Goal: Task Accomplishment & Management: Complete application form

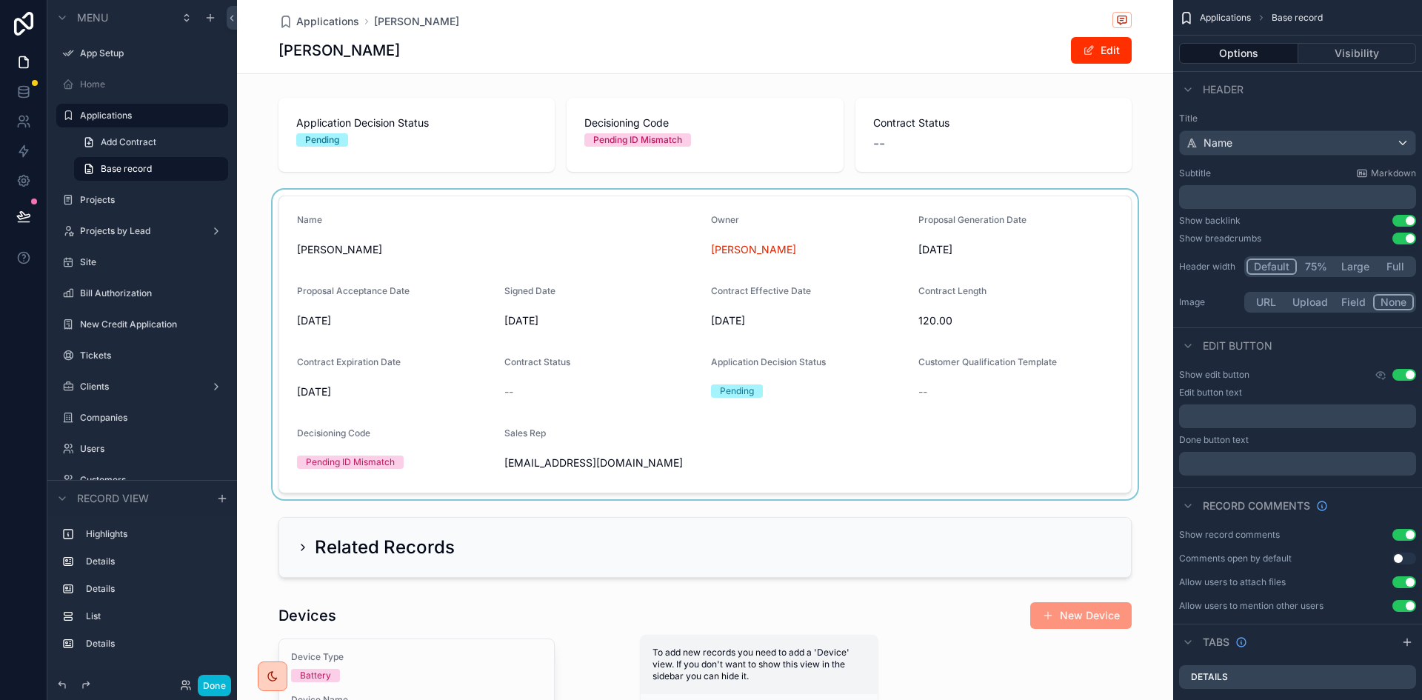
click at [593, 455] on div "scrollable content" at bounding box center [705, 345] width 936 height 310
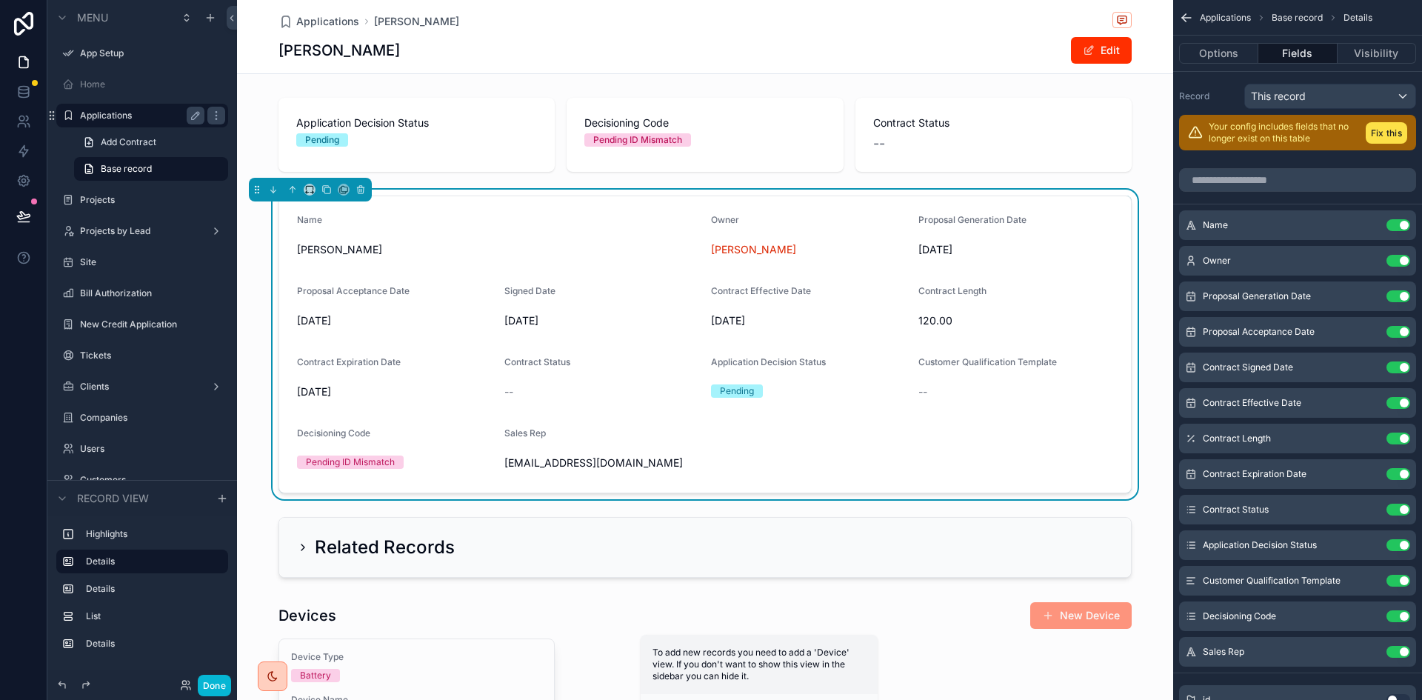
click at [118, 116] on label "Applications" at bounding box center [139, 116] width 118 height 12
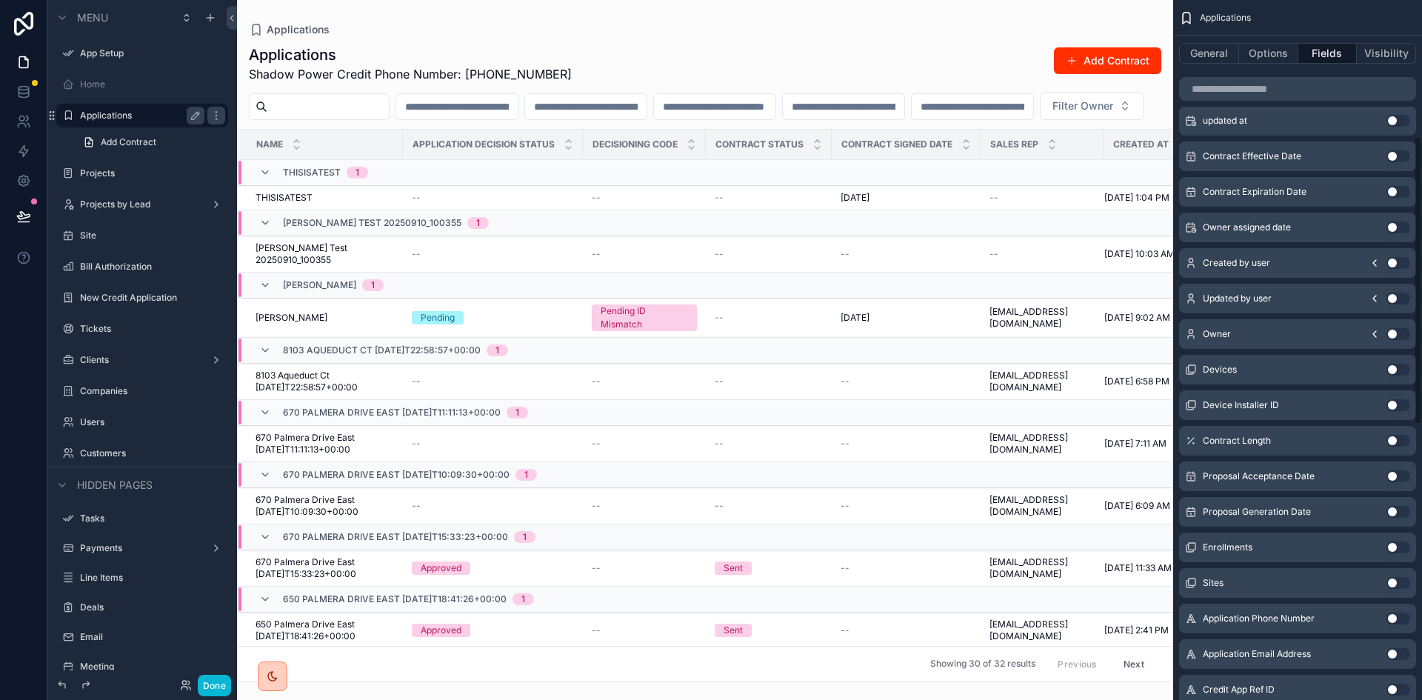
scroll to position [330, 0]
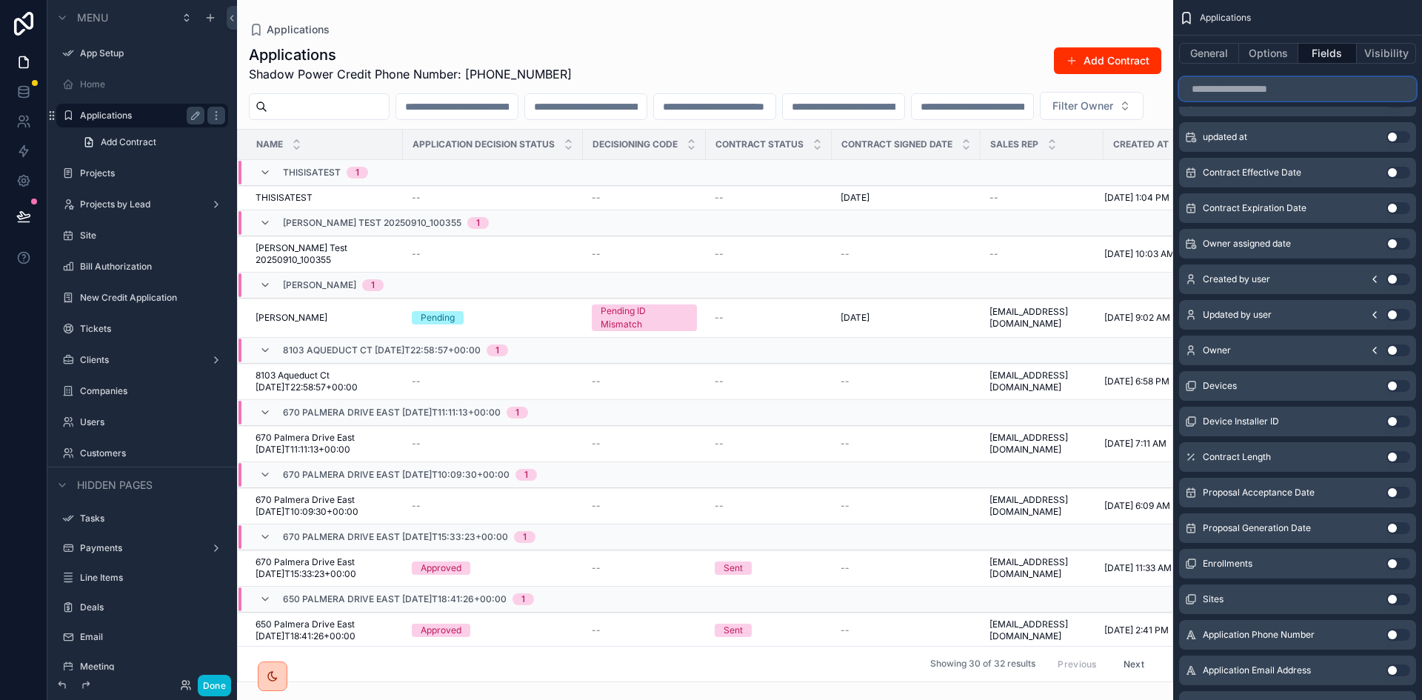
click at [1262, 93] on input "scrollable content" at bounding box center [1297, 89] width 237 height 24
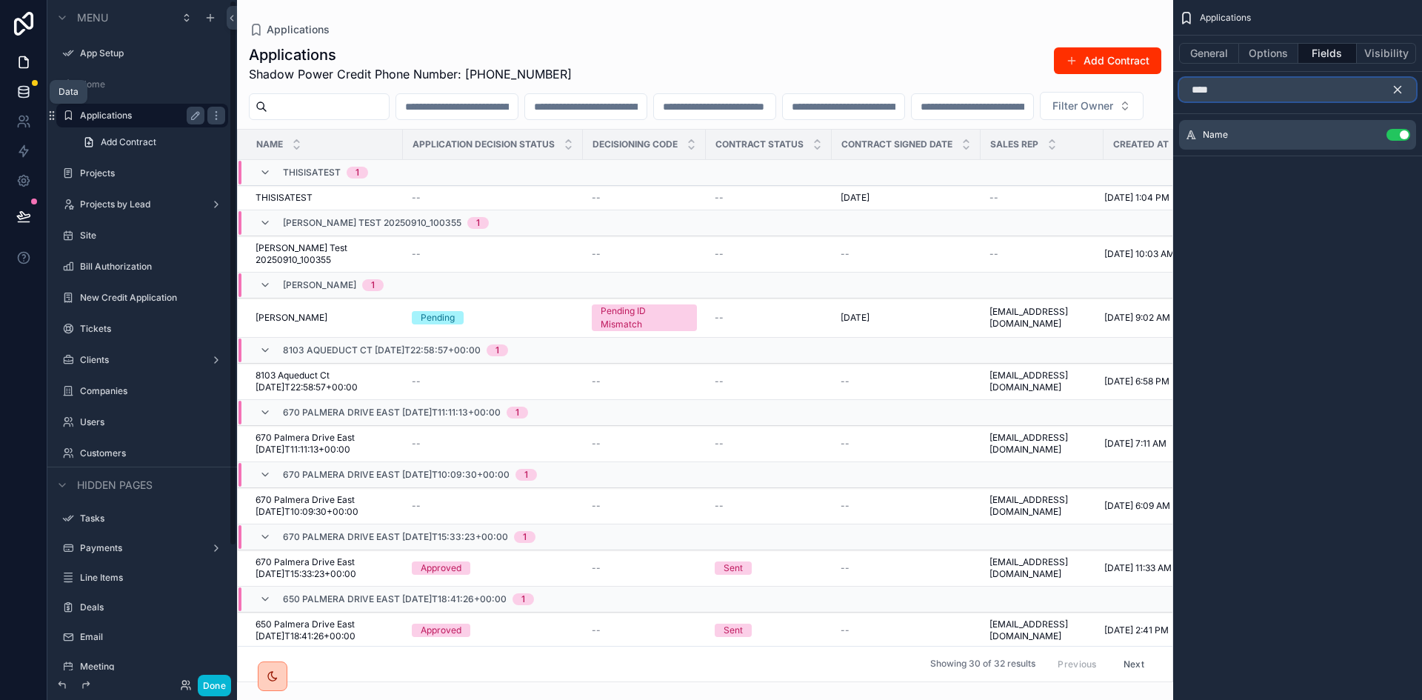
type input "****"
click at [22, 88] on icon at bounding box center [23, 91] width 15 height 15
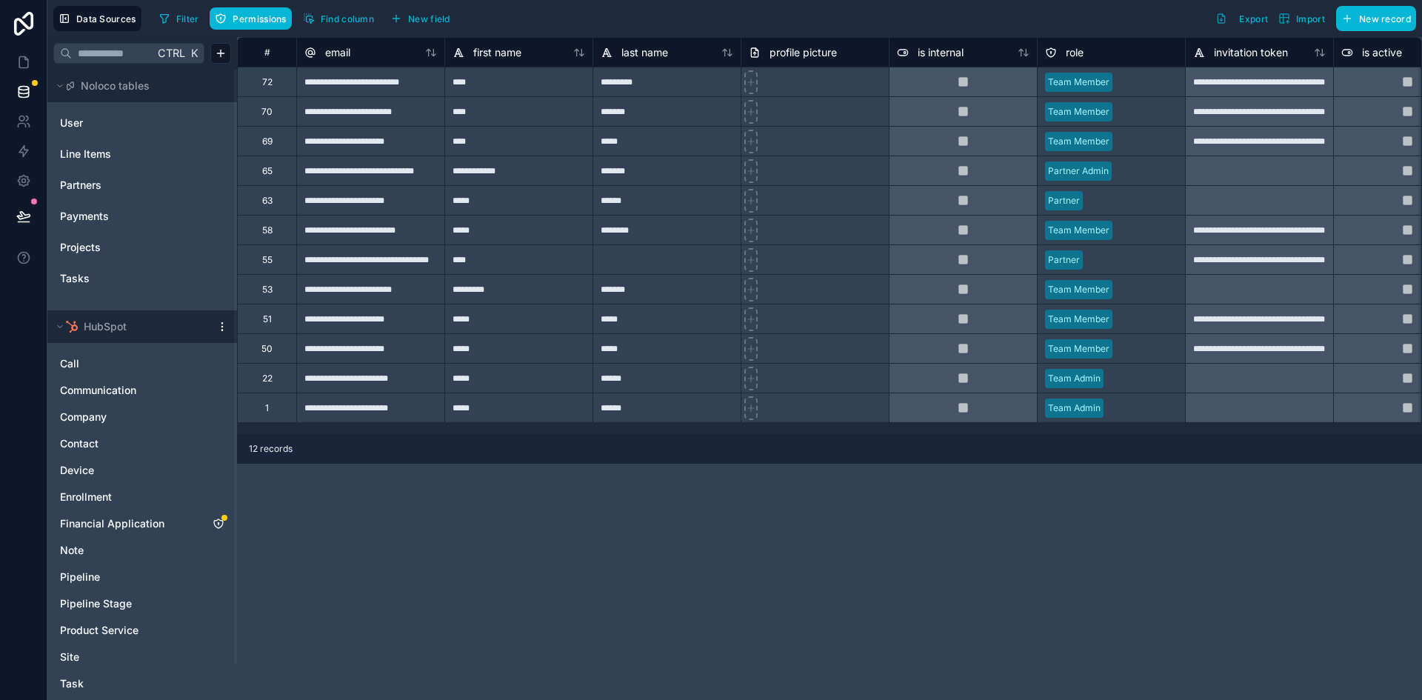
click at [545, 18] on div "Filter Permissions Find column New field Export Import New record" at bounding box center [784, 18] width 1263 height 25
click at [218, 320] on div "HubSpot" at bounding box center [142, 326] width 190 height 33
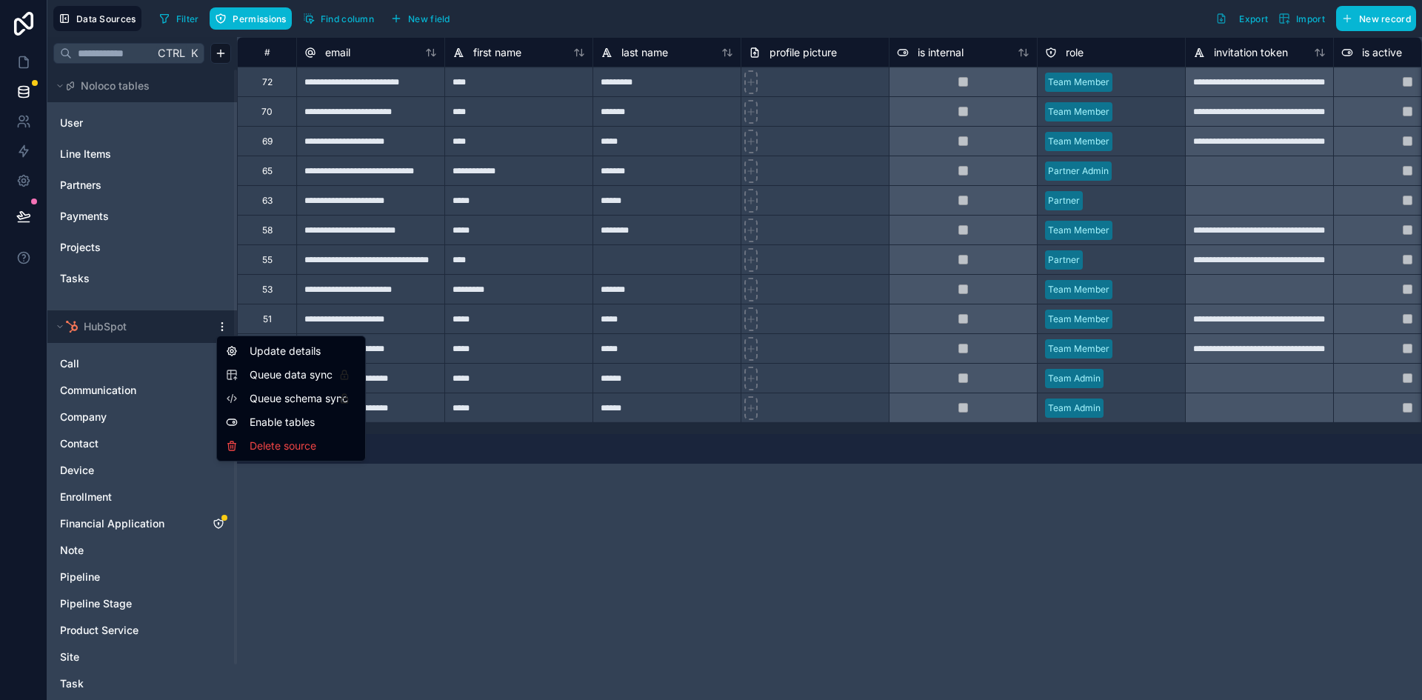
click at [224, 331] on html "**********" at bounding box center [711, 350] width 1422 height 700
click at [286, 383] on div "Queue data sync" at bounding box center [291, 375] width 142 height 24
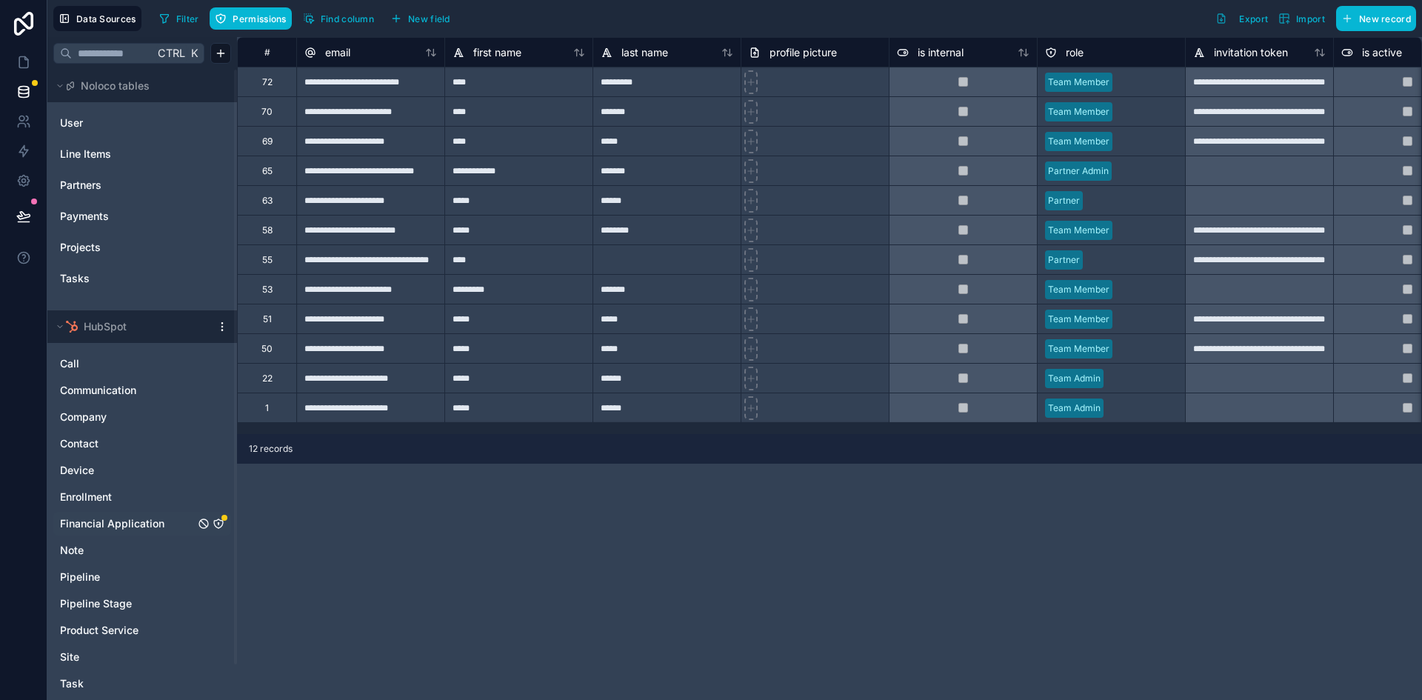
click at [218, 524] on icon "Financial Application" at bounding box center [218, 523] width 1 height 1
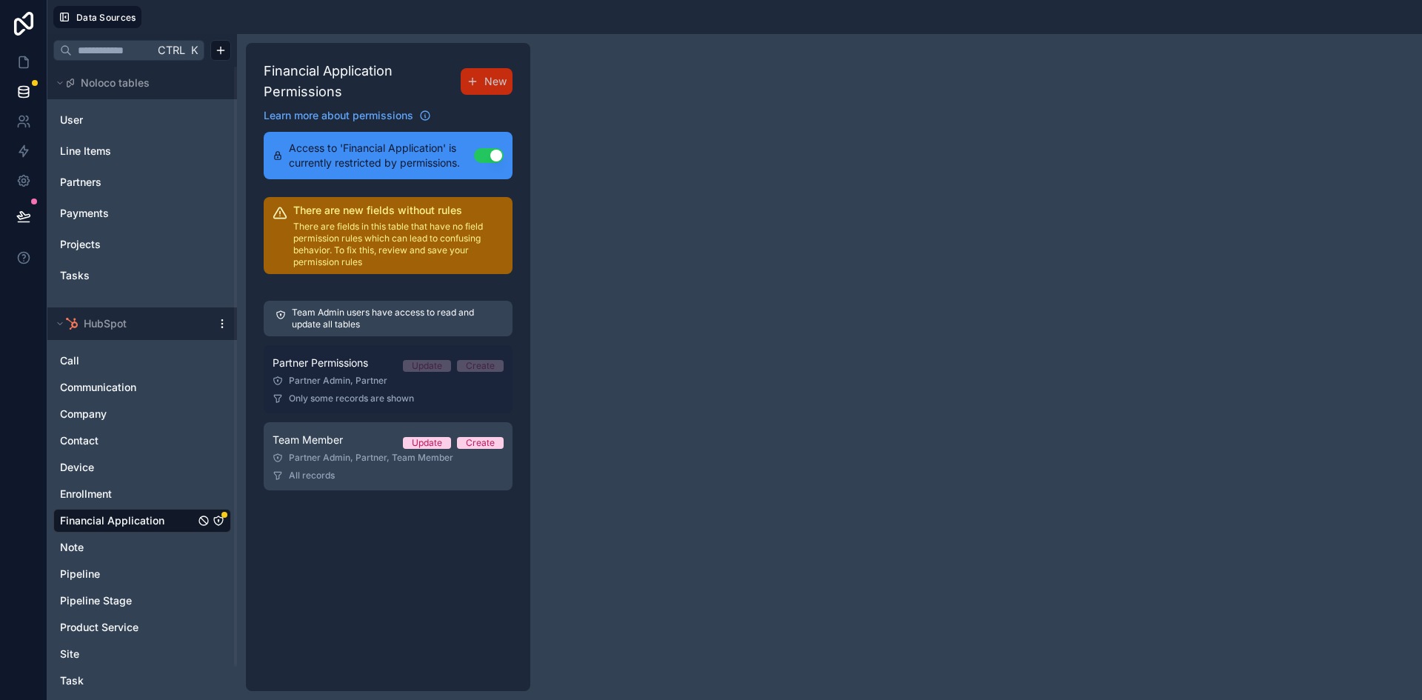
click at [347, 379] on div "Partner Admin, Partner" at bounding box center [388, 381] width 231 height 12
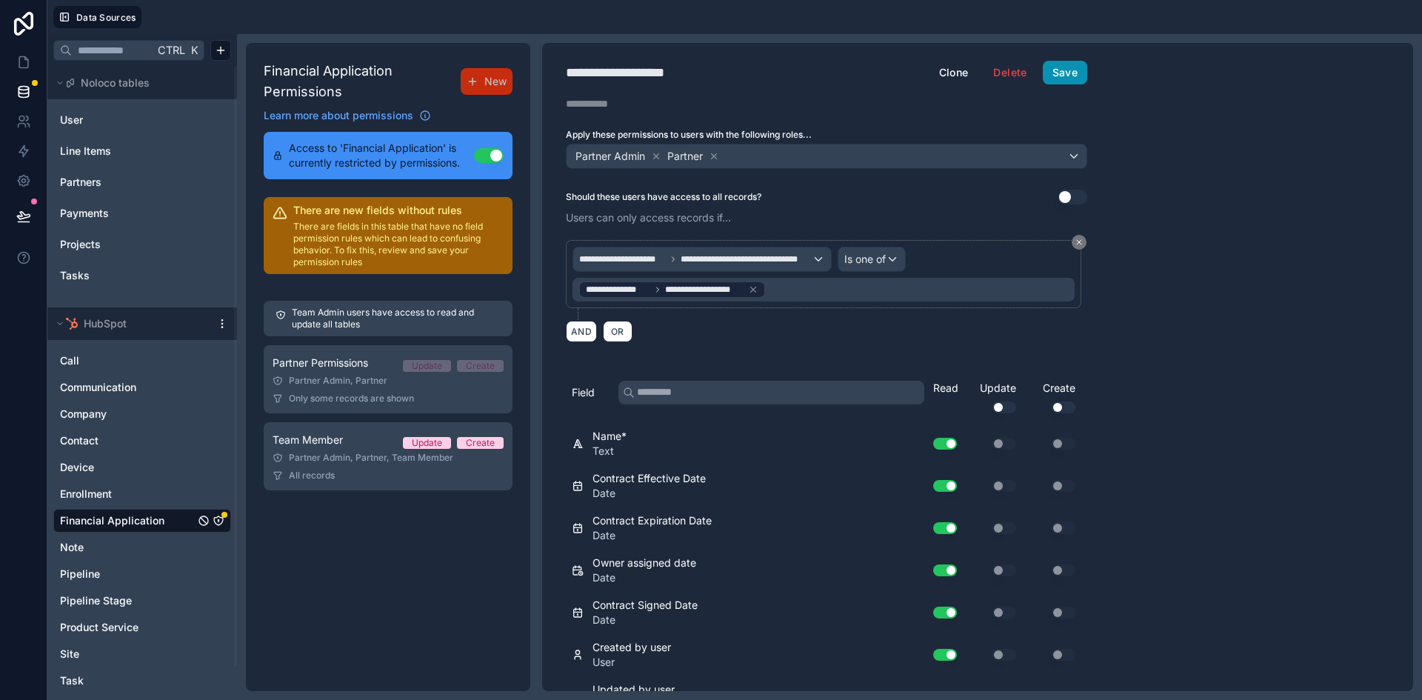
click at [1060, 75] on button "Save" at bounding box center [1065, 73] width 44 height 24
click at [22, 64] on icon at bounding box center [23, 62] width 15 height 15
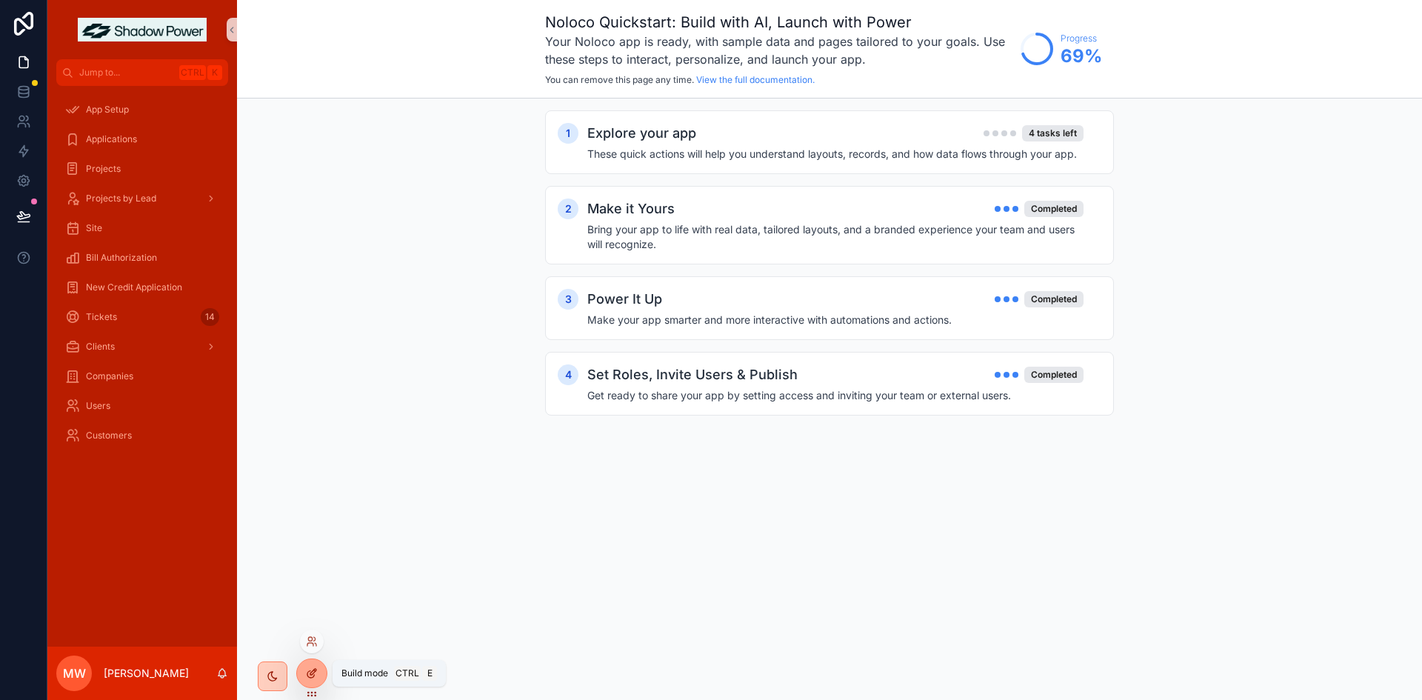
click at [320, 676] on div at bounding box center [312, 673] width 30 height 28
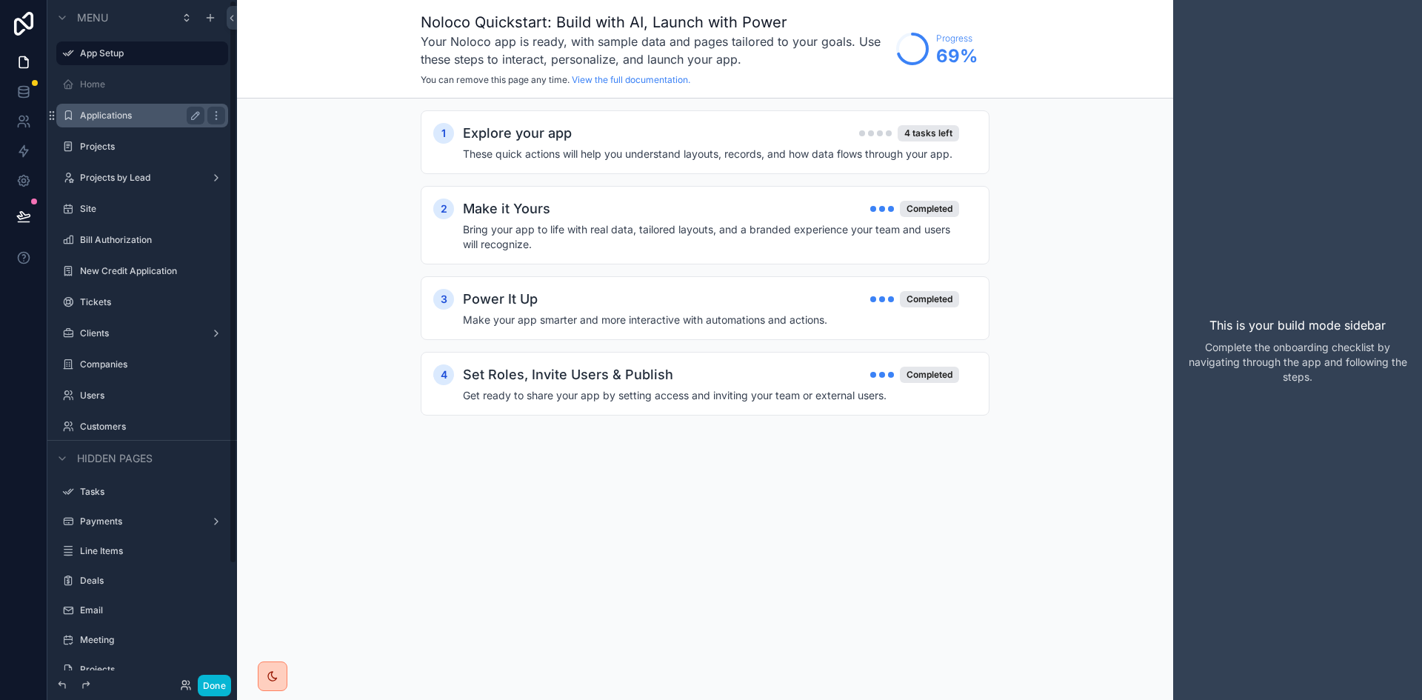
click at [132, 106] on div "Applications" at bounding box center [142, 116] width 166 height 24
click at [130, 113] on label "Applications" at bounding box center [139, 116] width 118 height 12
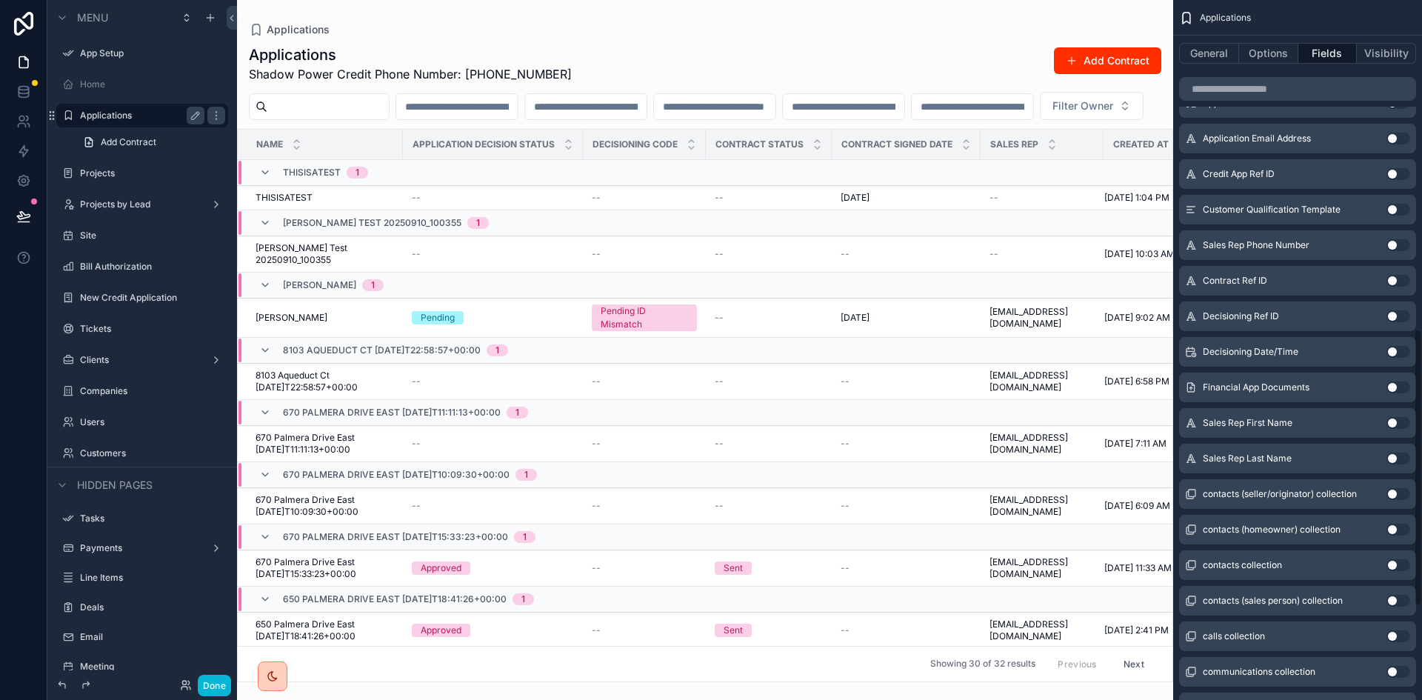
scroll to position [889, 0]
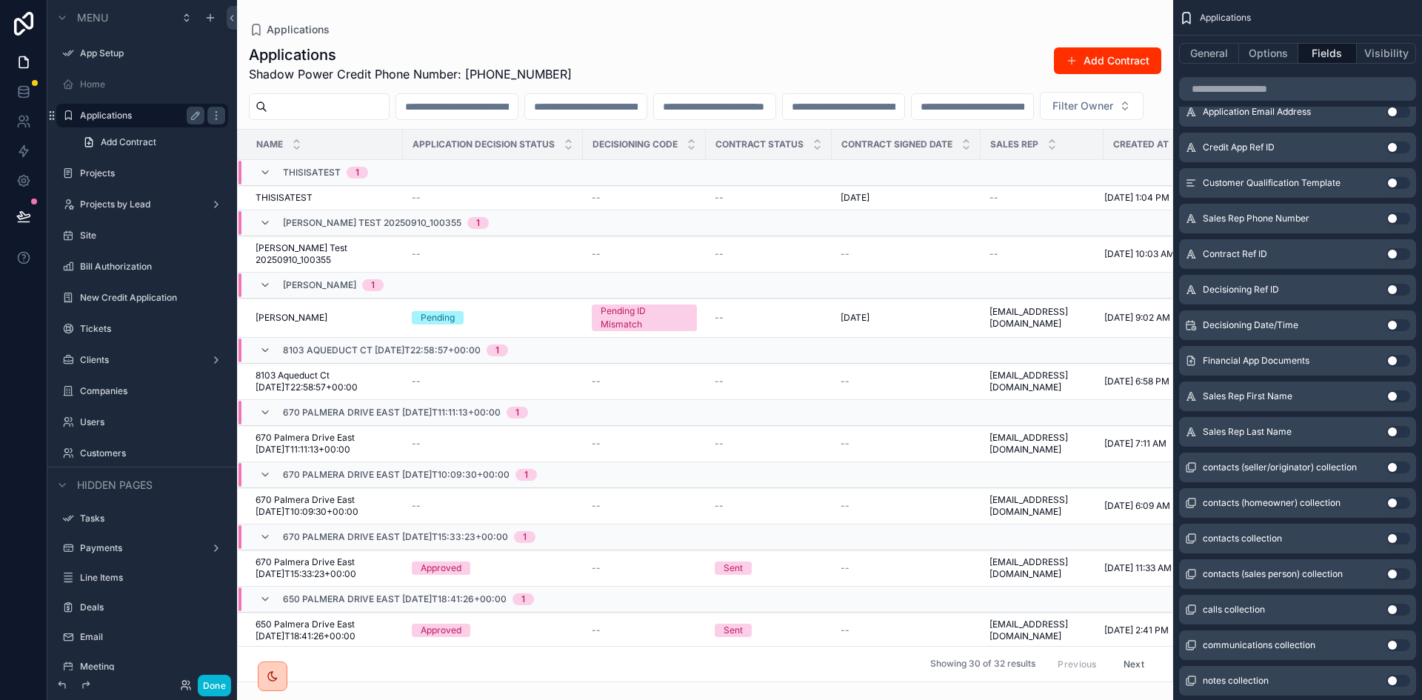
click at [1398, 395] on button "Use setting" at bounding box center [1398, 396] width 24 height 12
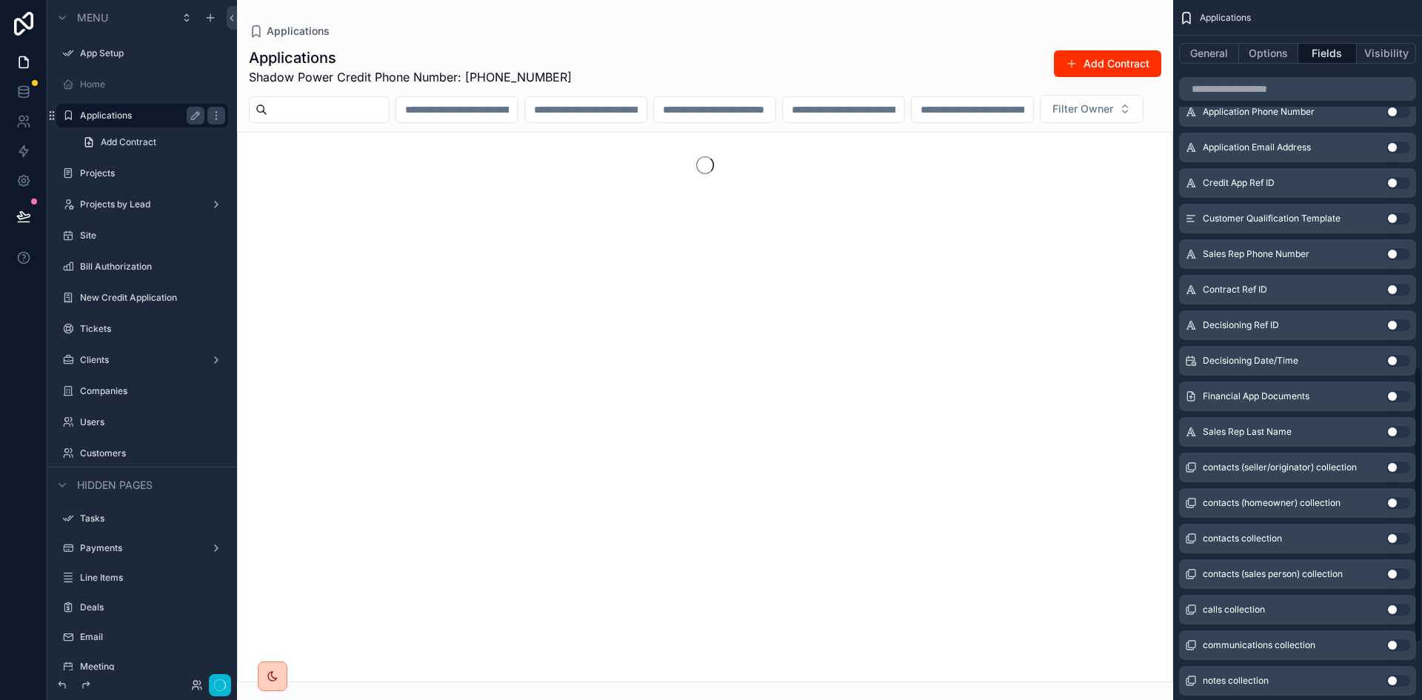
scroll to position [924, 0]
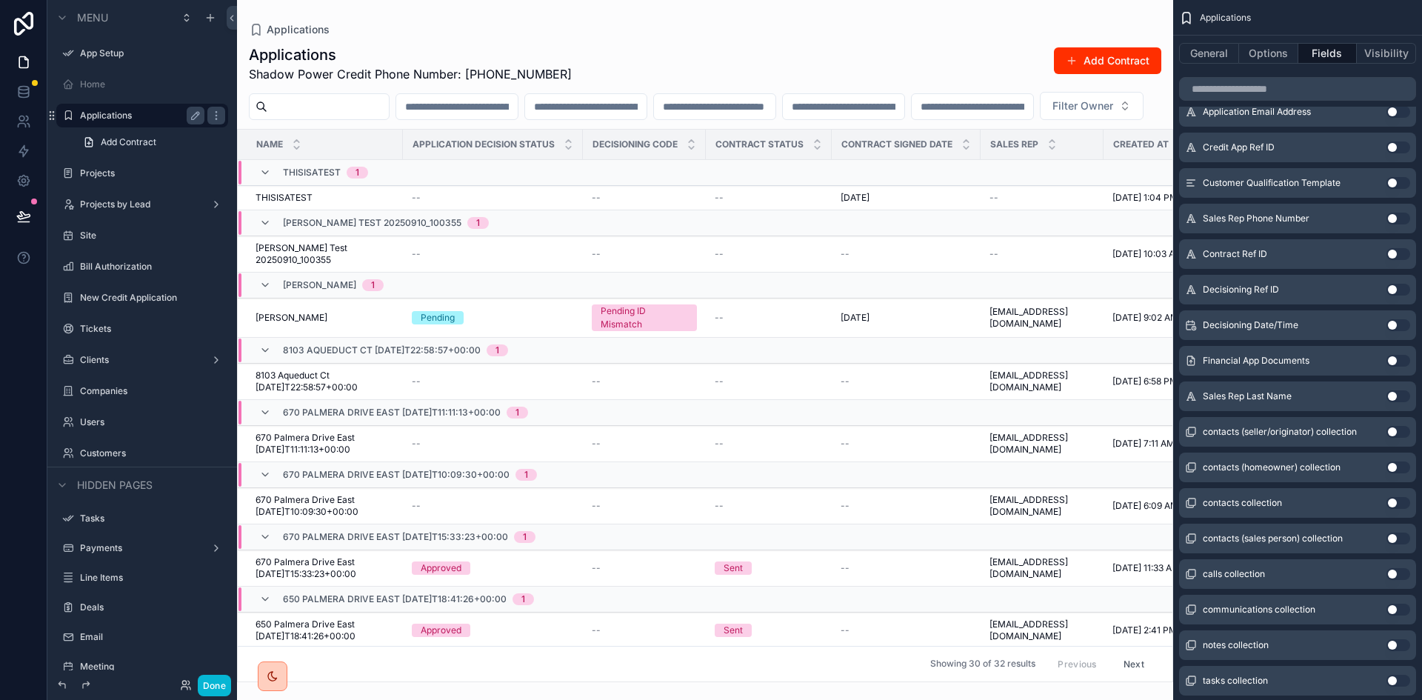
click at [1391, 394] on button "Use setting" at bounding box center [1398, 396] width 24 height 12
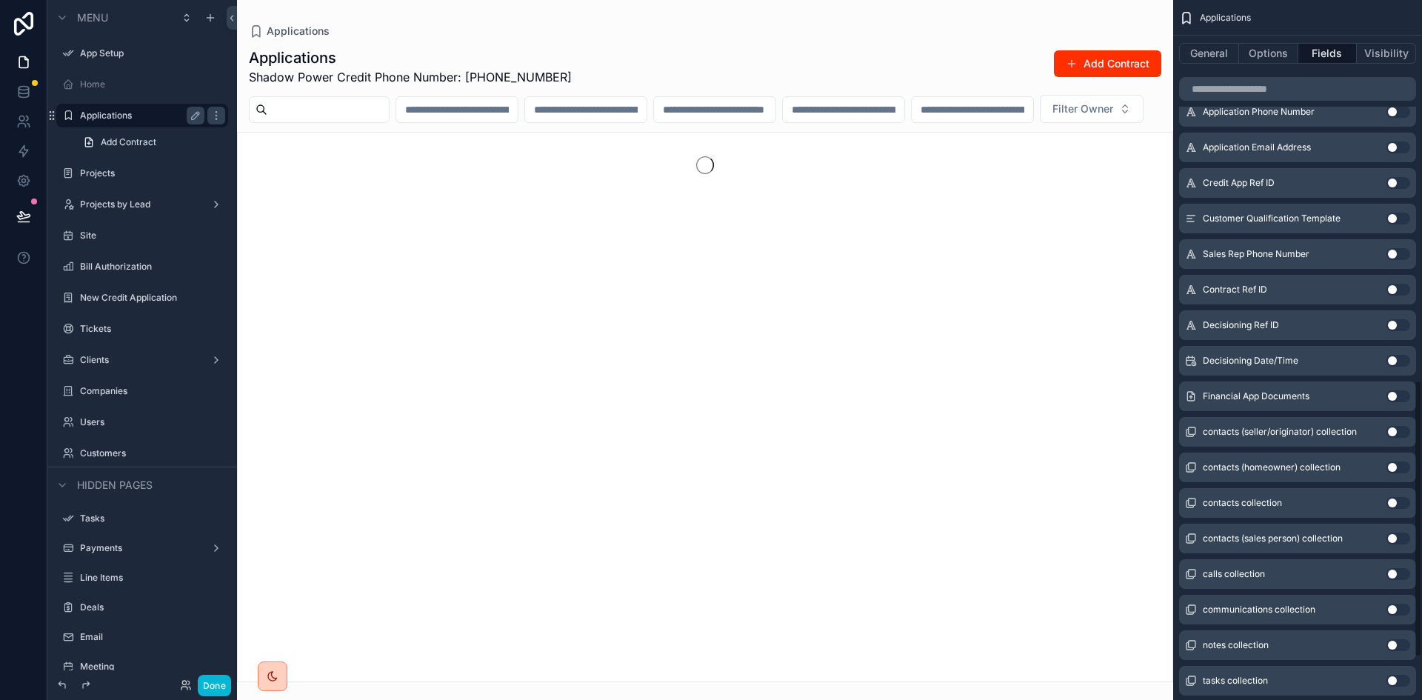
scroll to position [960, 0]
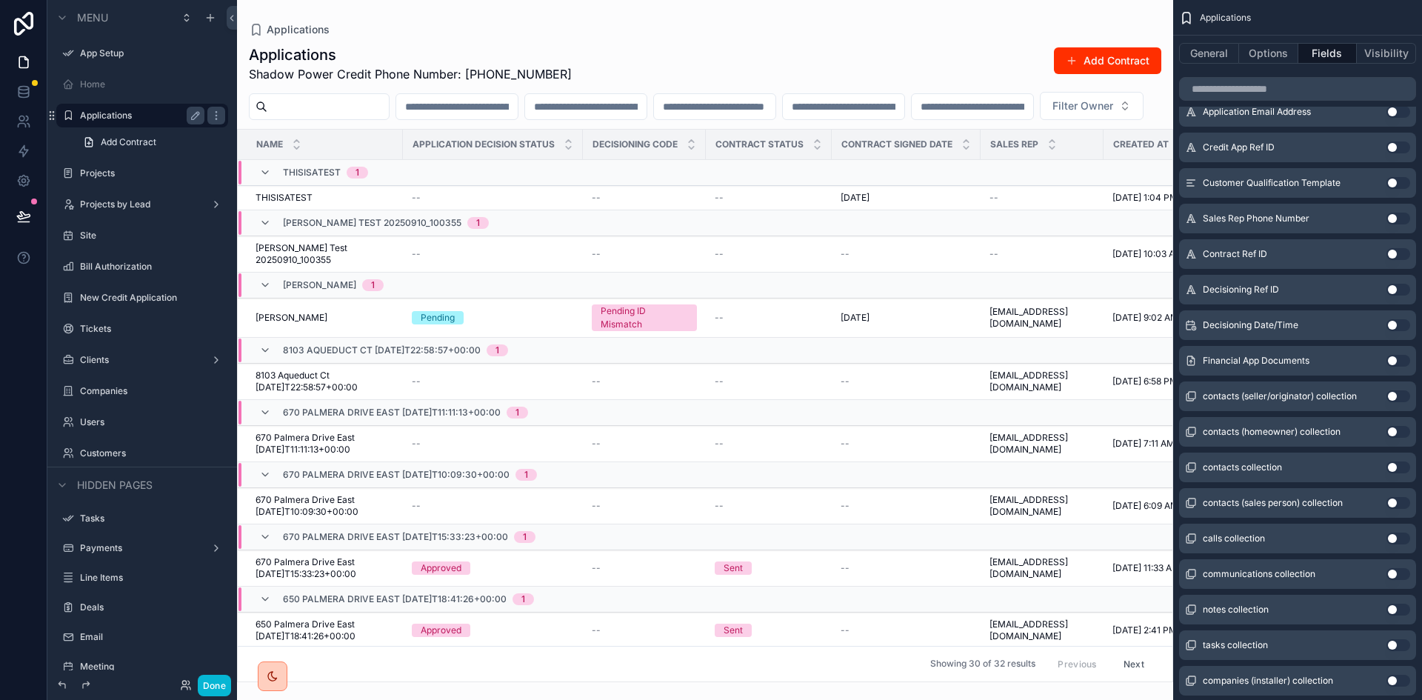
drag, startPoint x: 905, startPoint y: 677, endPoint x: 1263, endPoint y: 325, distance: 501.6
click at [1025, 675] on div "scrollable content" at bounding box center [705, 350] width 936 height 700
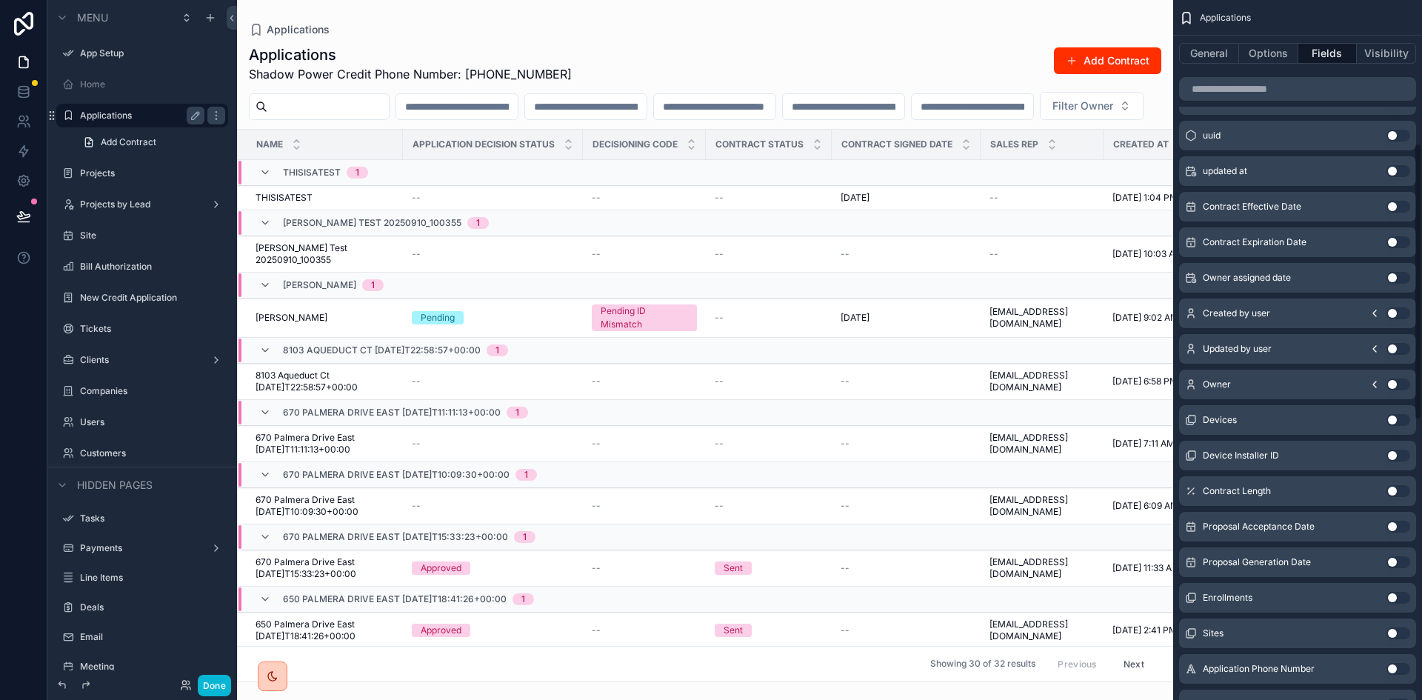
scroll to position [0, 0]
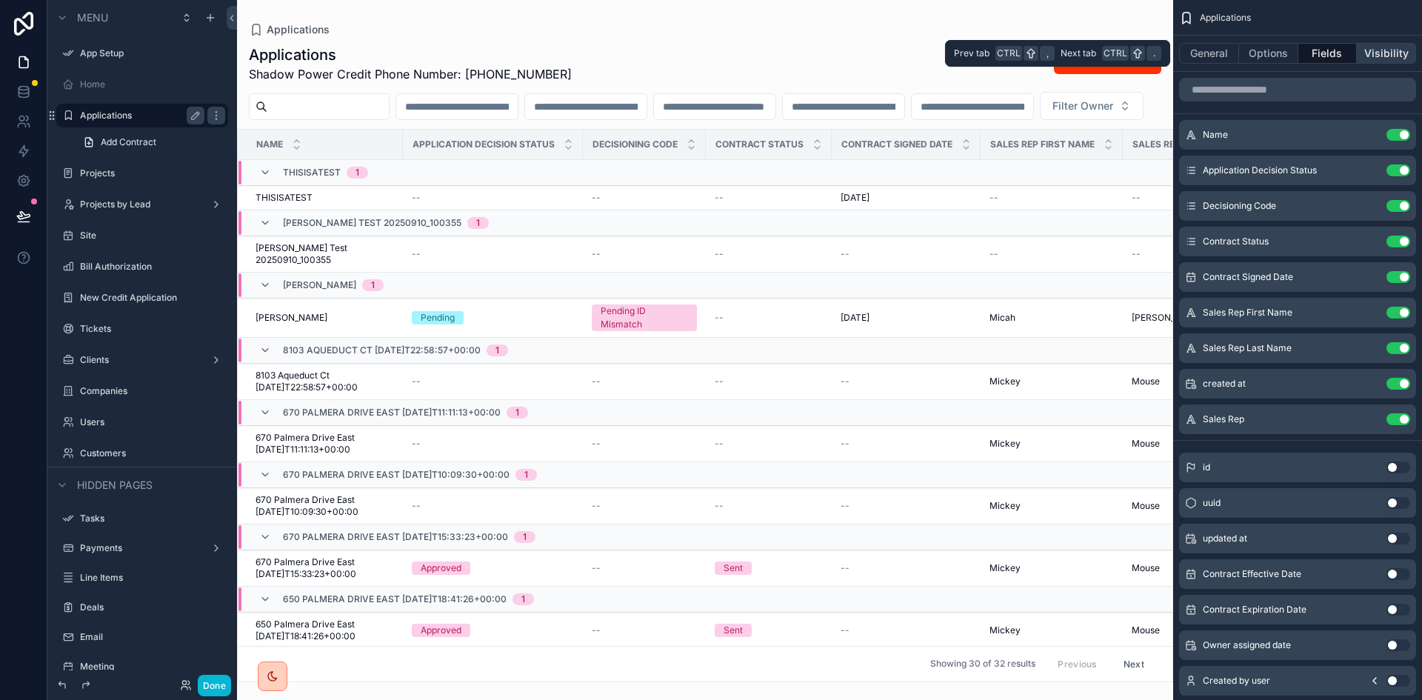
click at [1391, 47] on button "Visibility" at bounding box center [1386, 53] width 59 height 21
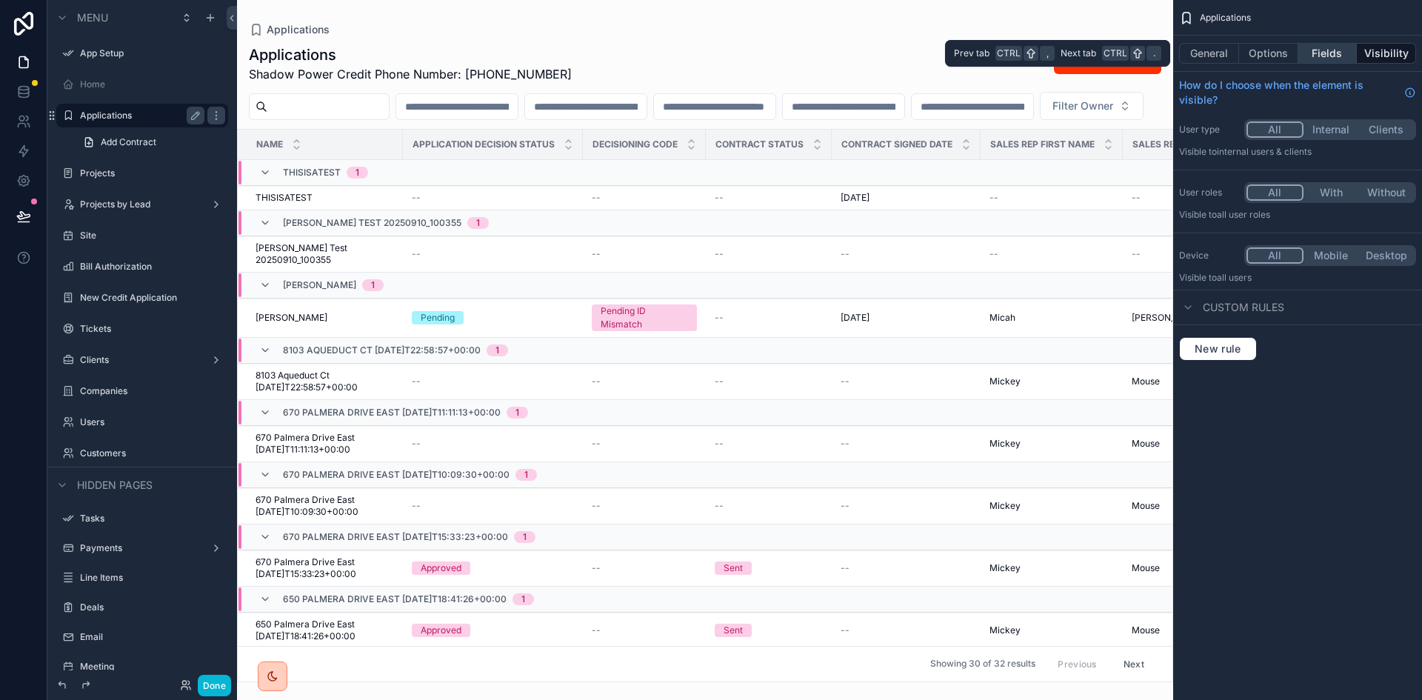
click at [1323, 49] on button "Fields" at bounding box center [1327, 53] width 59 height 21
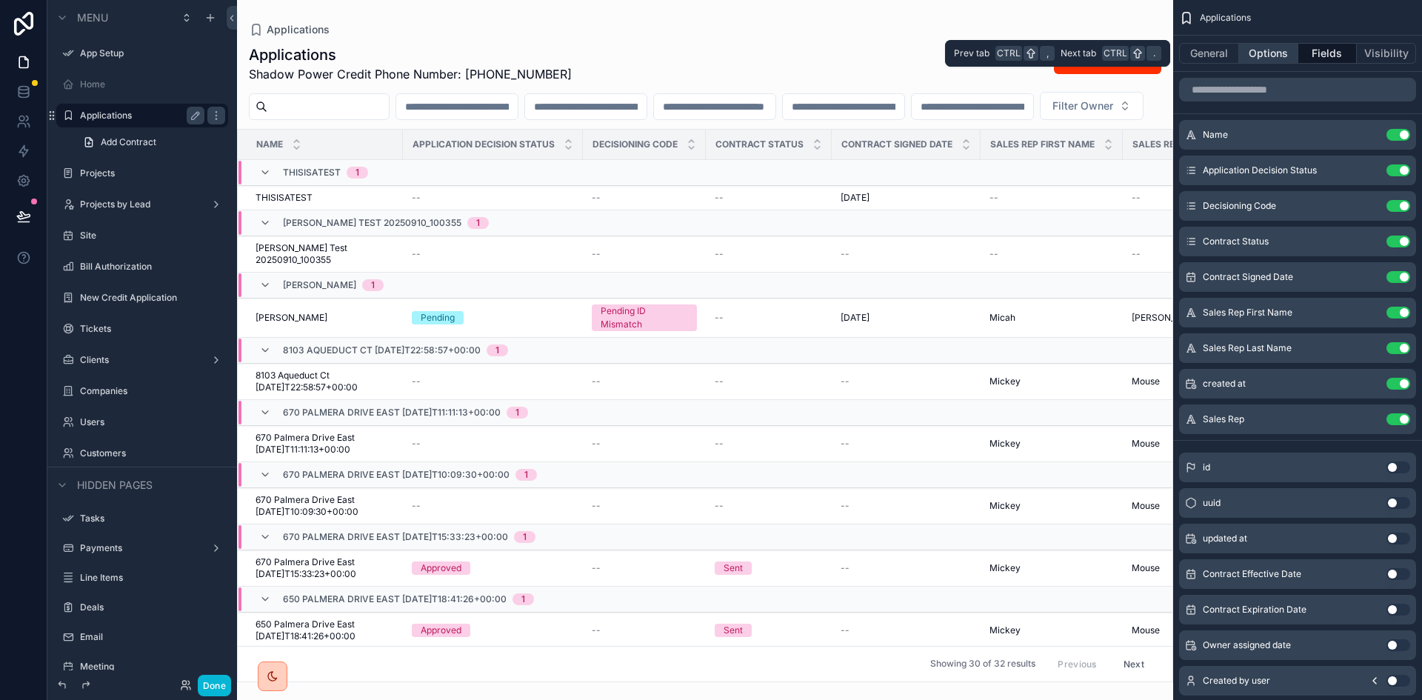
click at [1272, 49] on button "Options" at bounding box center [1268, 53] width 59 height 21
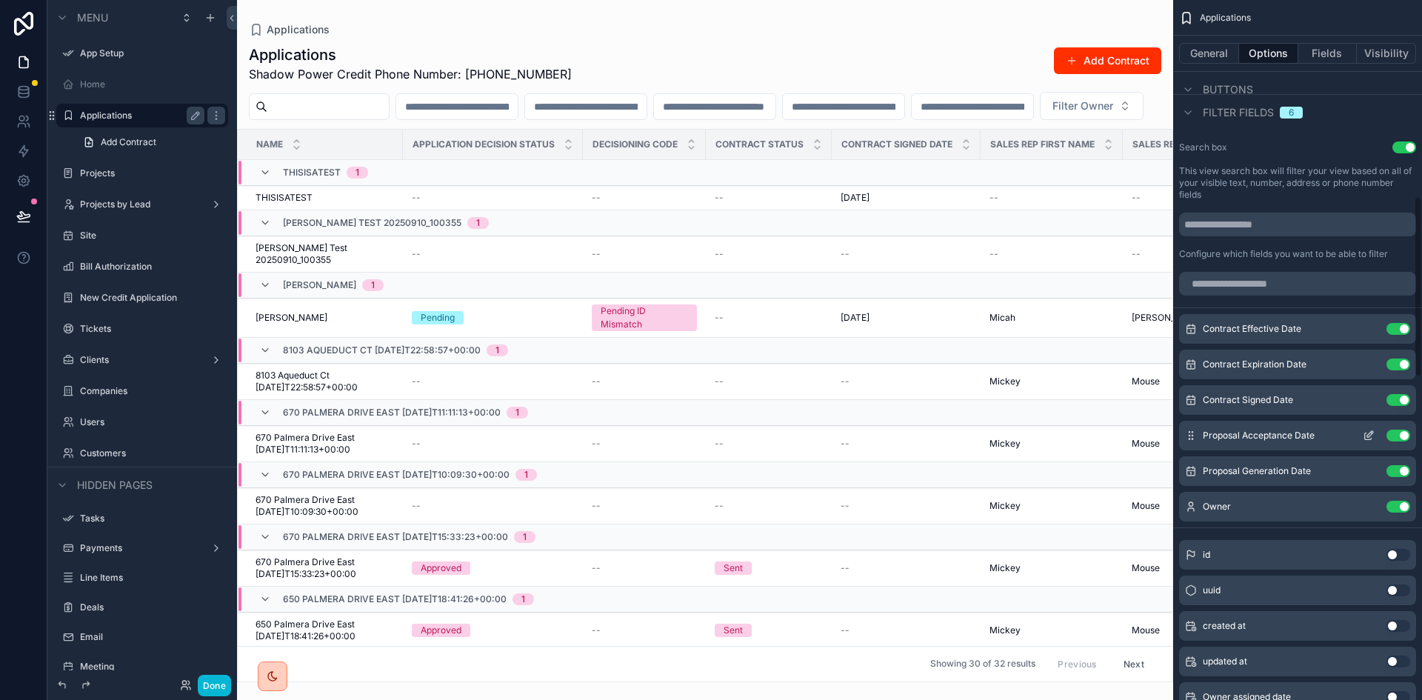
scroll to position [815, 0]
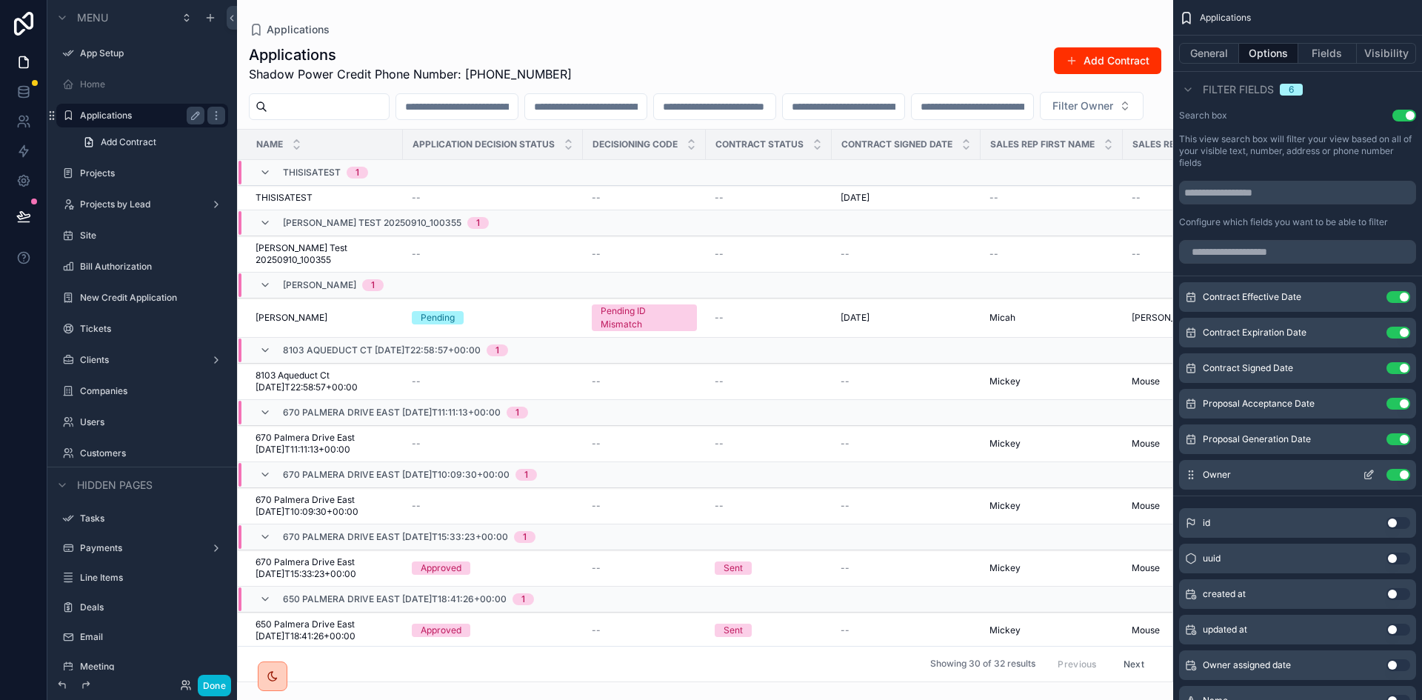
click at [1398, 472] on button "Use setting" at bounding box center [1398, 475] width 24 height 12
click at [1394, 292] on button "Use setting" at bounding box center [1398, 297] width 24 height 12
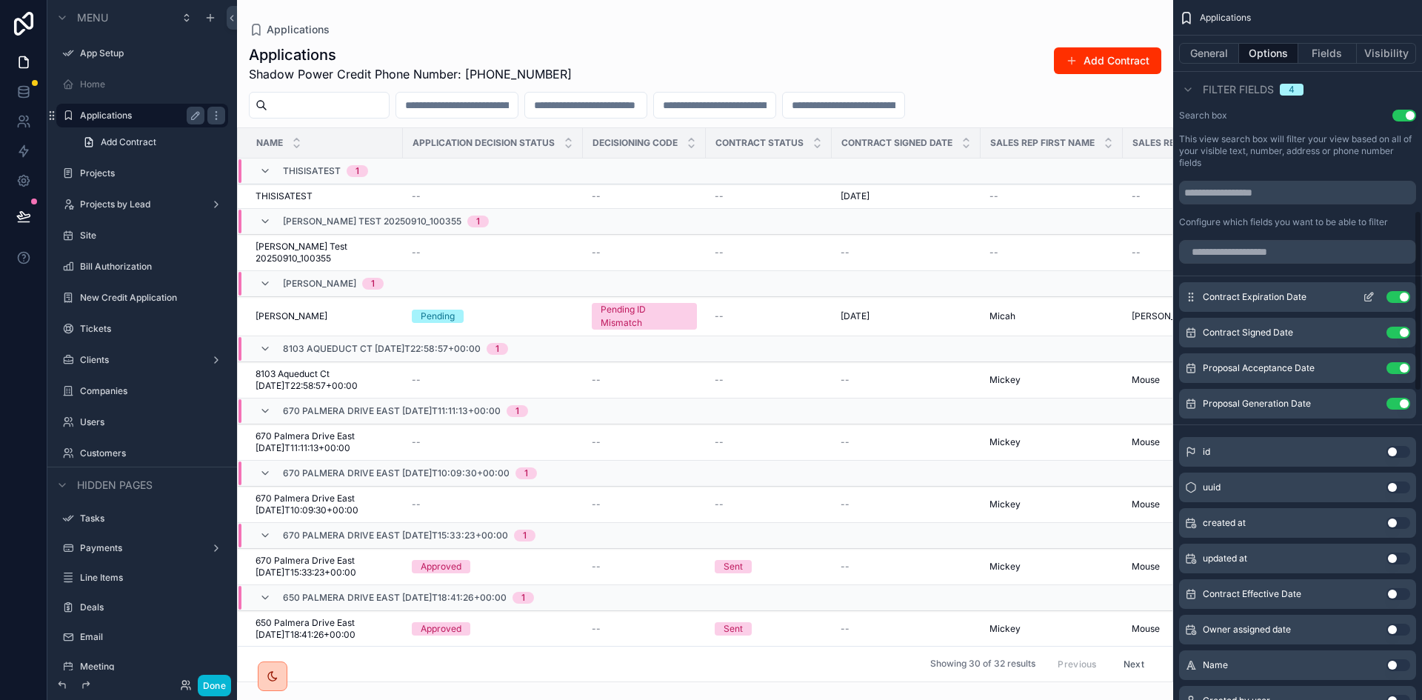
click at [1394, 291] on button "Use setting" at bounding box center [1398, 297] width 24 height 12
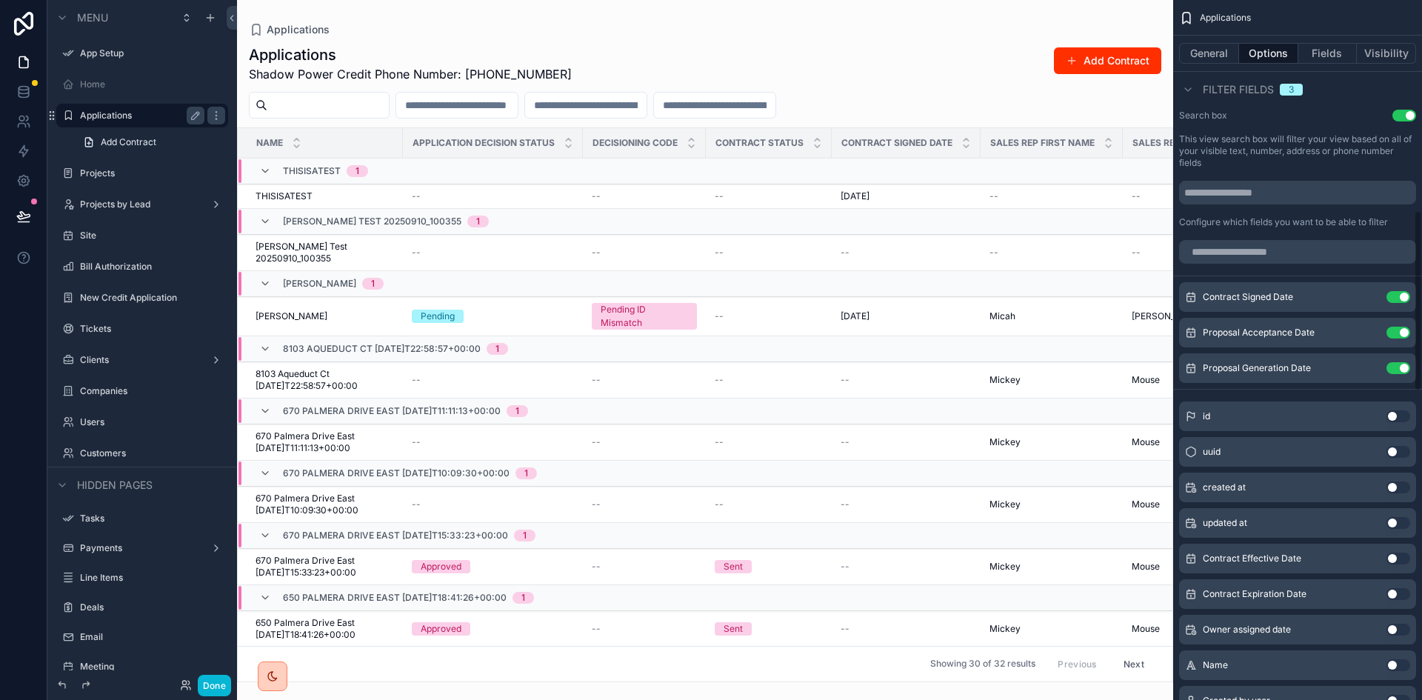
click at [1394, 291] on button "Use setting" at bounding box center [1398, 297] width 24 height 12
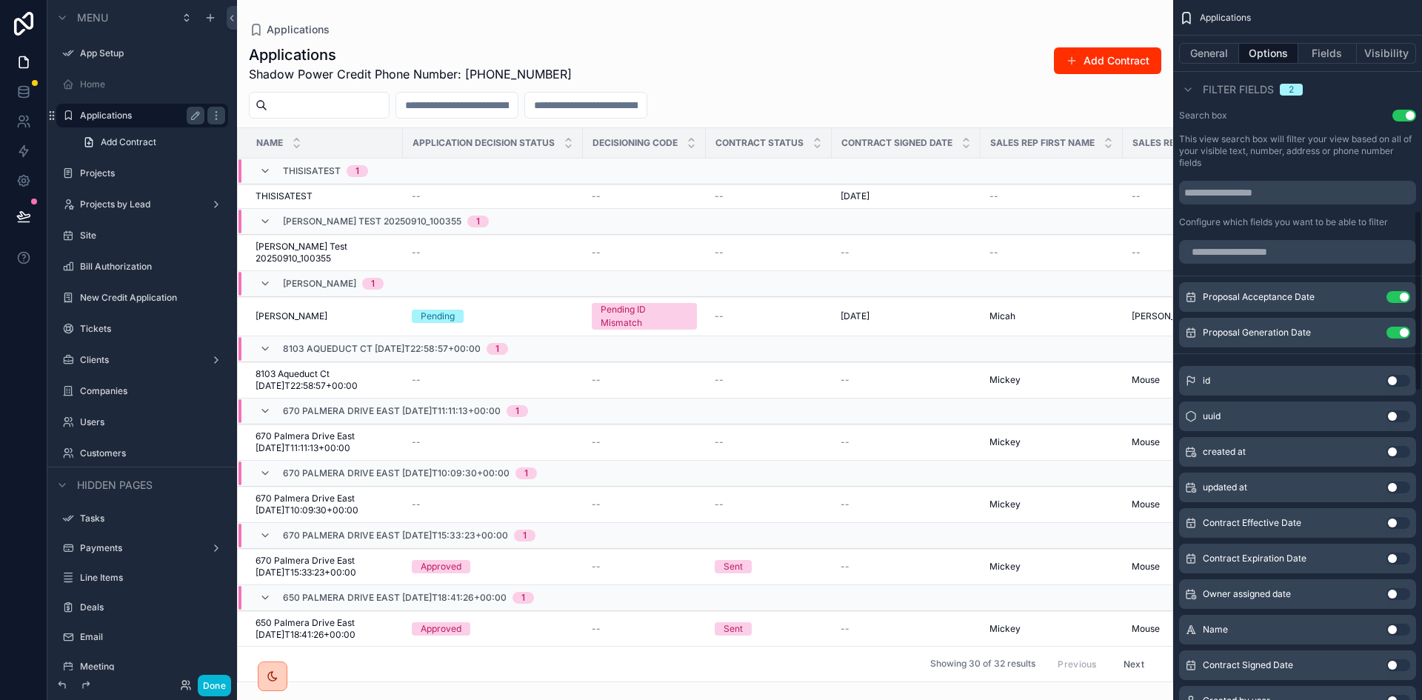
click at [1394, 291] on button "Use setting" at bounding box center [1398, 297] width 24 height 12
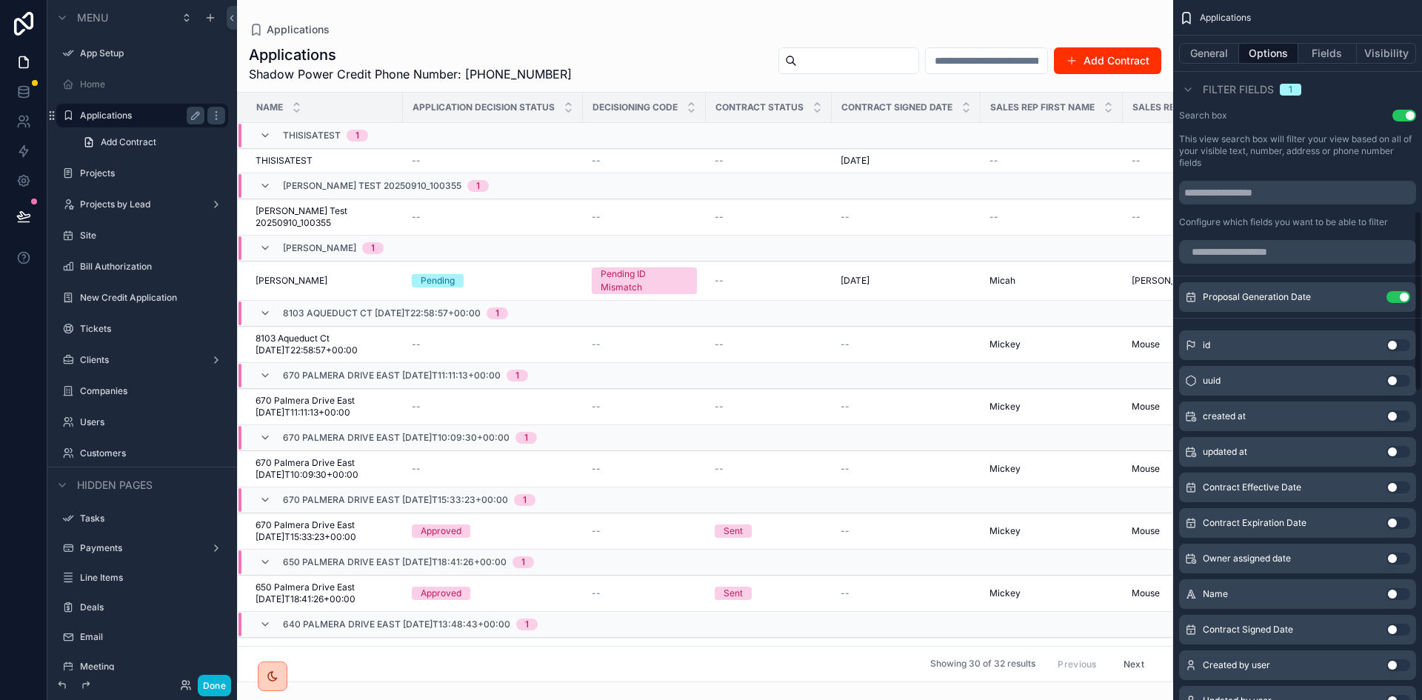
click at [1394, 291] on button "Use setting" at bounding box center [1398, 297] width 24 height 12
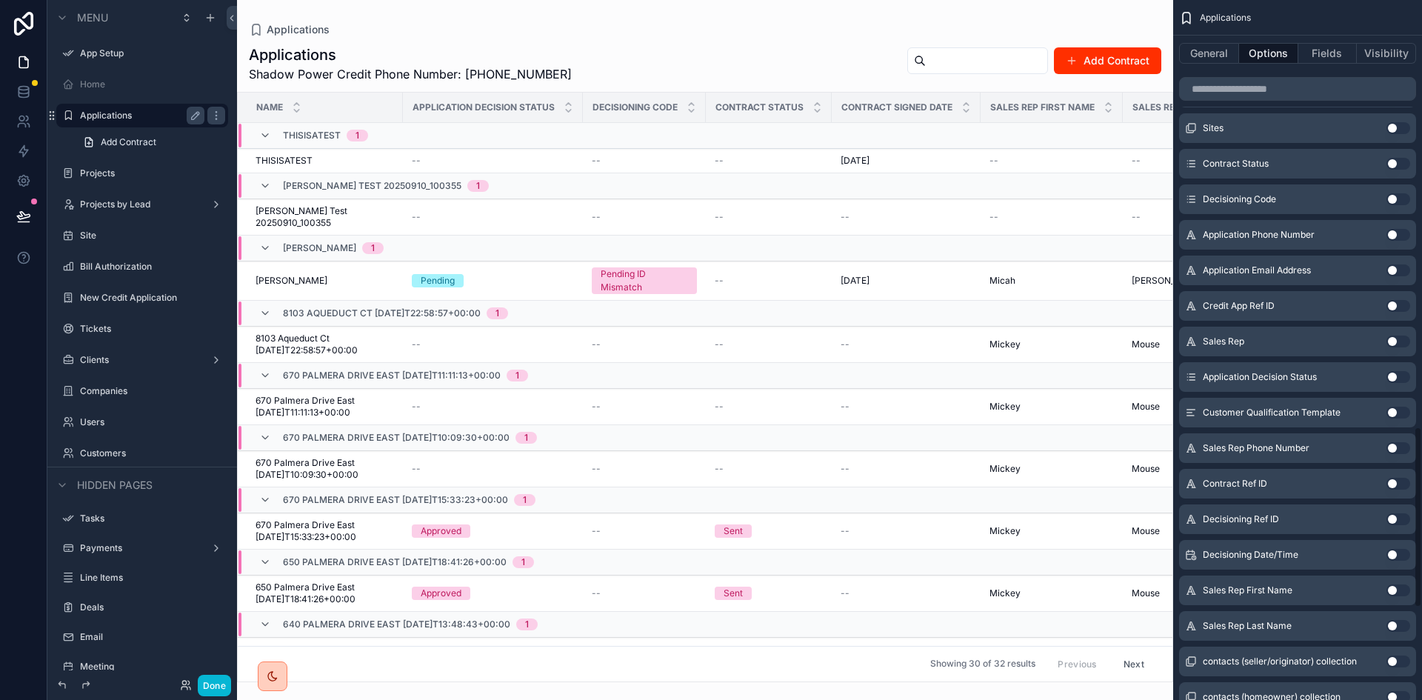
scroll to position [1703, 0]
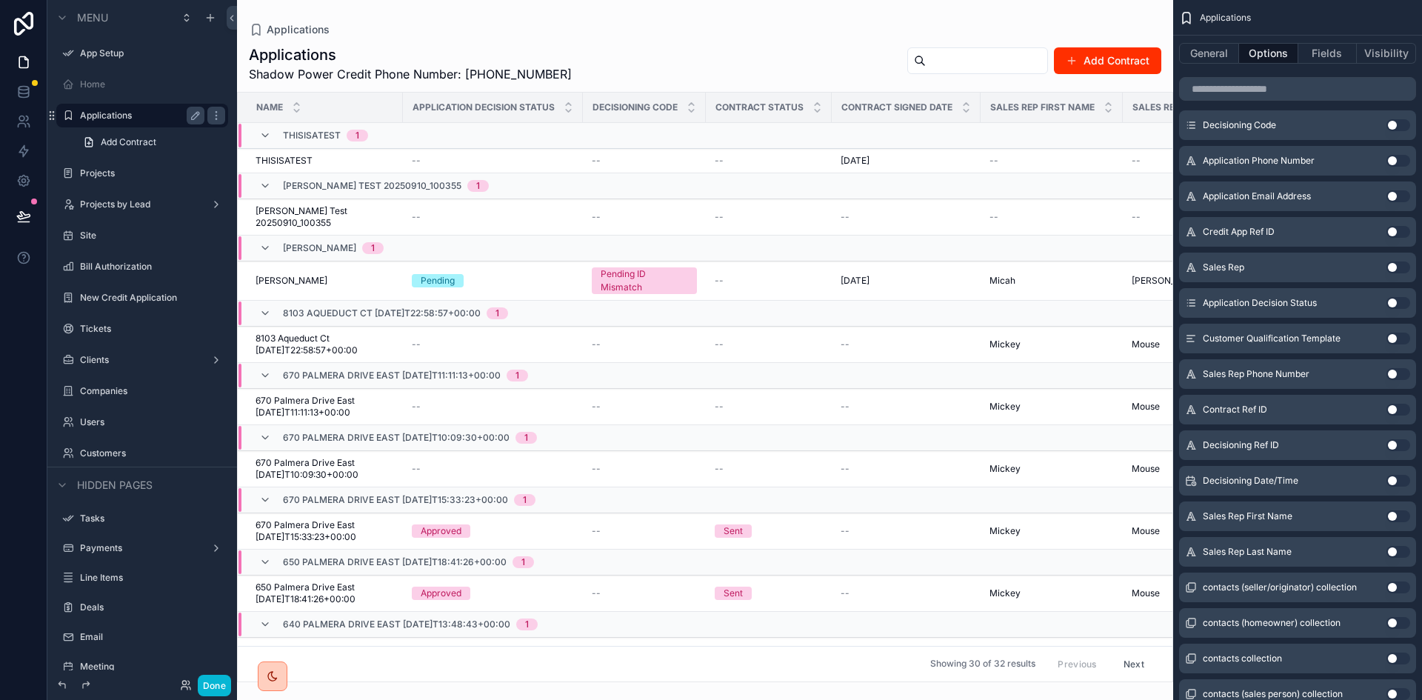
click at [1396, 547] on button "Use setting" at bounding box center [1398, 552] width 24 height 12
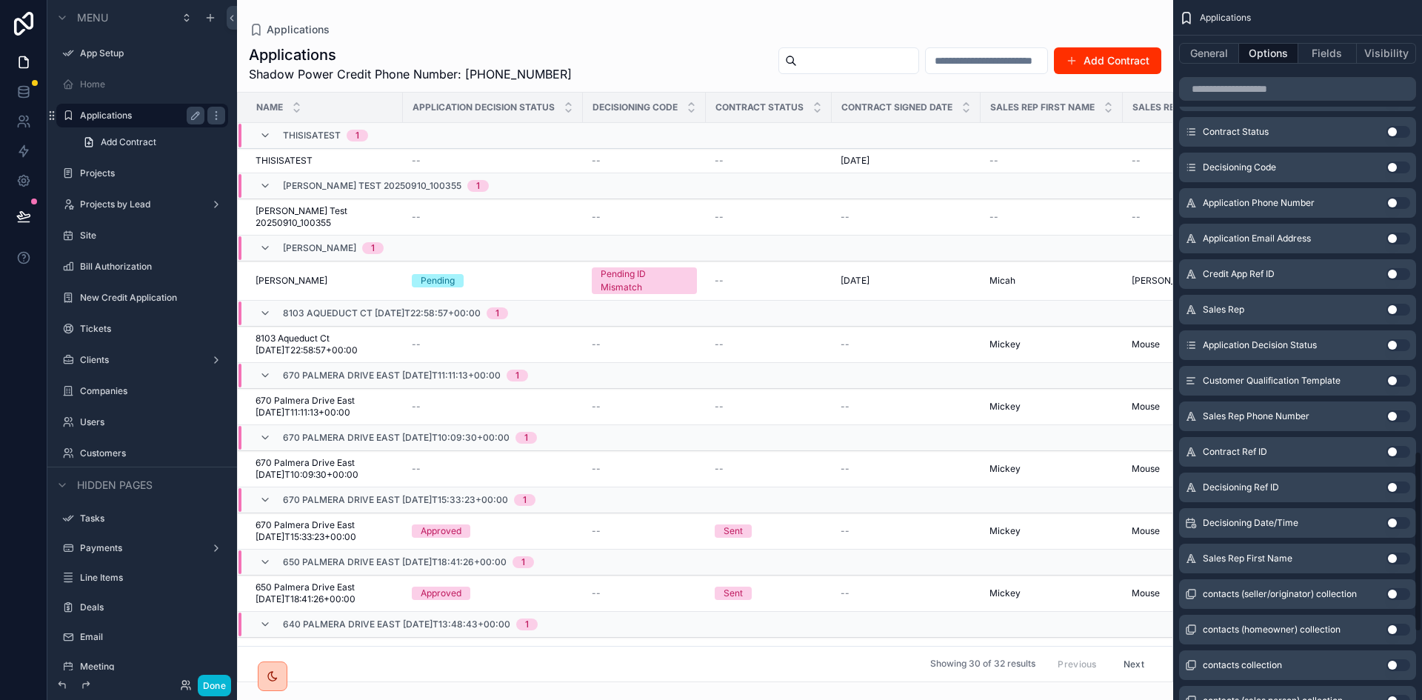
scroll to position [1745, 0]
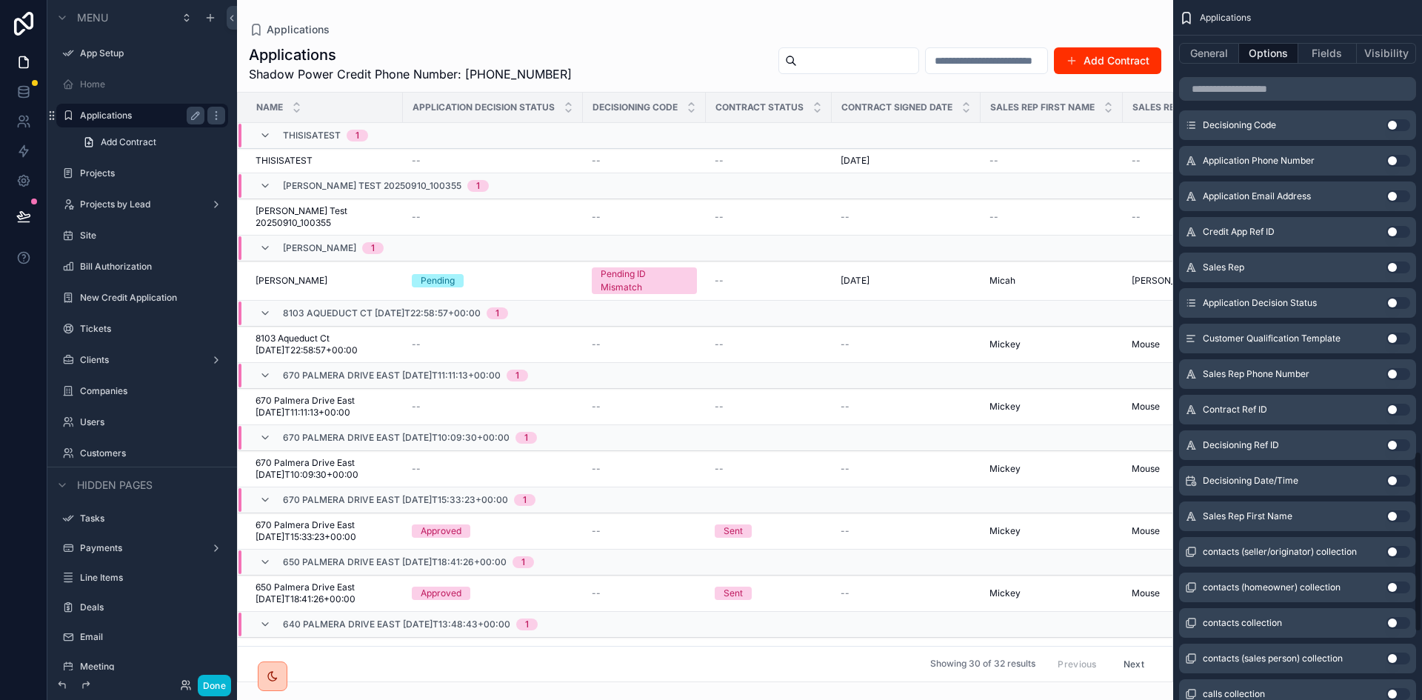
click at [1395, 512] on button "Use setting" at bounding box center [1398, 516] width 24 height 12
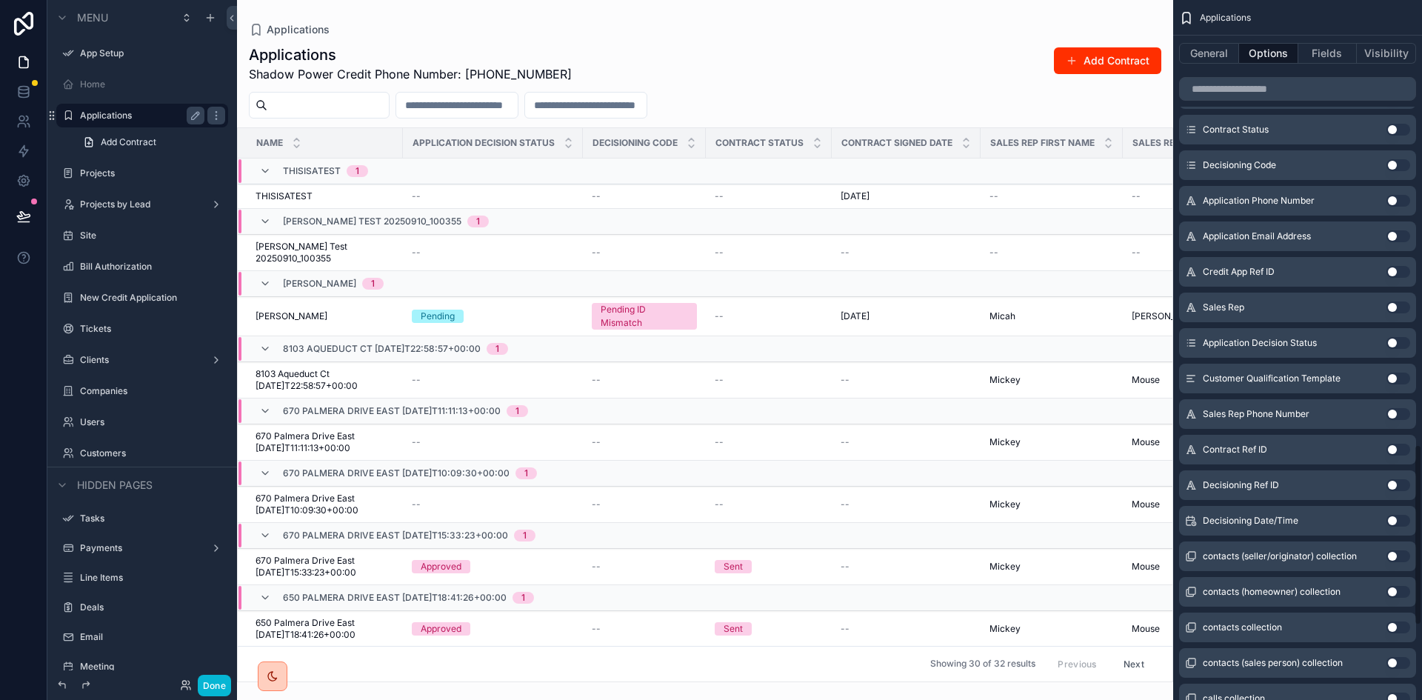
scroll to position [1707, 0]
click at [1394, 376] on button "Use setting" at bounding box center [1398, 377] width 24 height 12
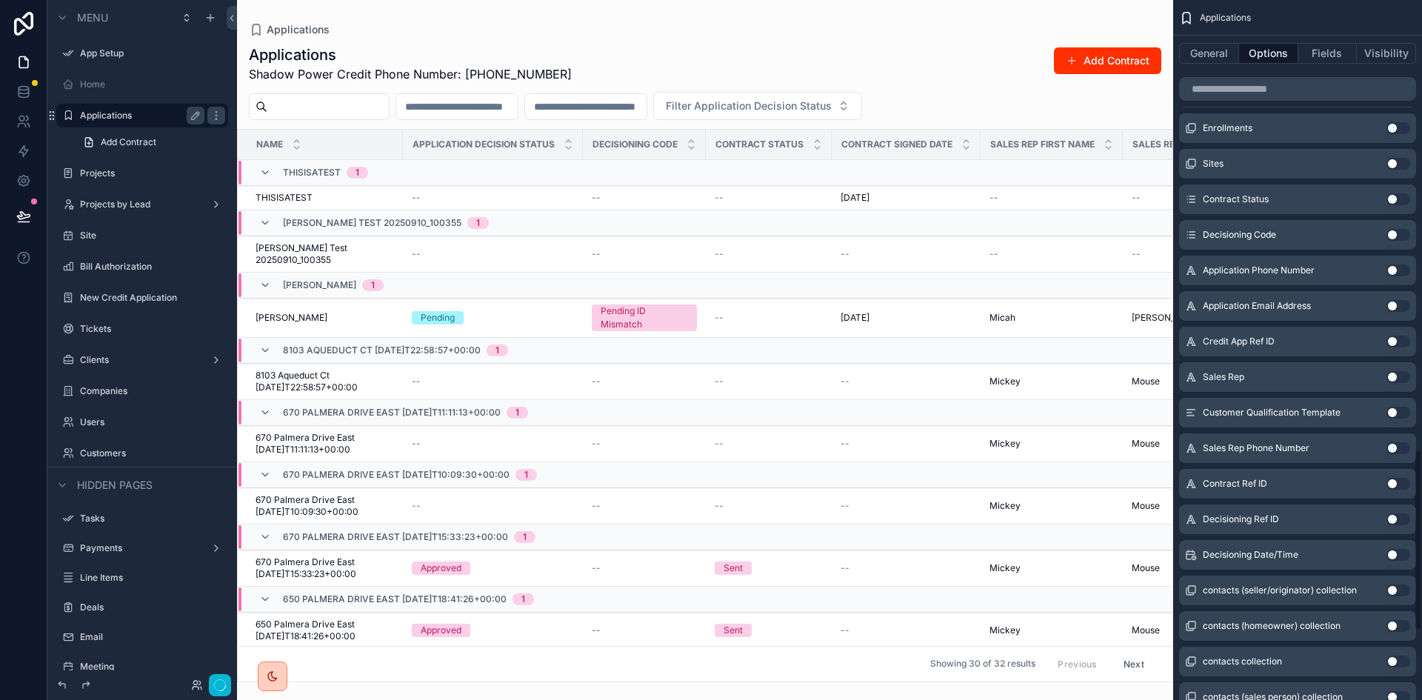
scroll to position [1742, 0]
click at [1403, 164] on button "Use setting" at bounding box center [1398, 164] width 24 height 12
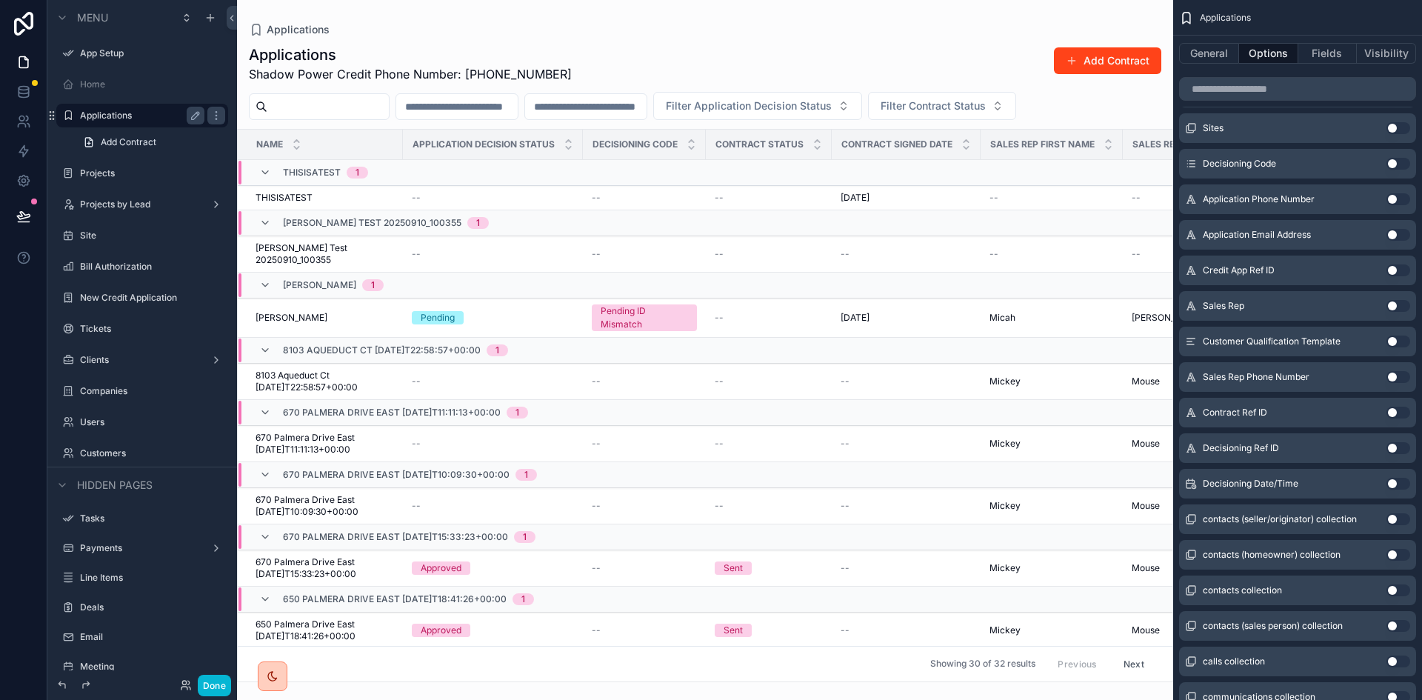
click at [1100, 59] on button "Add Contract" at bounding box center [1107, 60] width 107 height 27
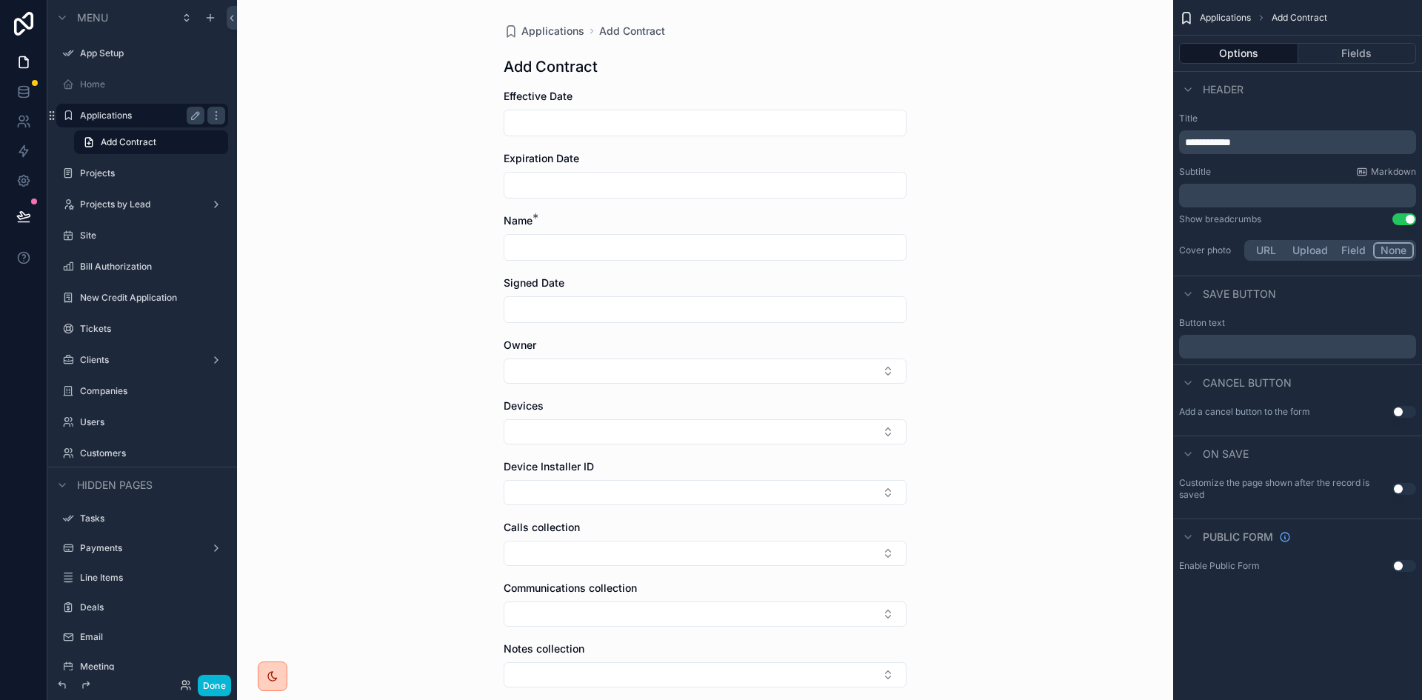
click at [1223, 142] on span "**********" at bounding box center [1208, 142] width 46 height 10
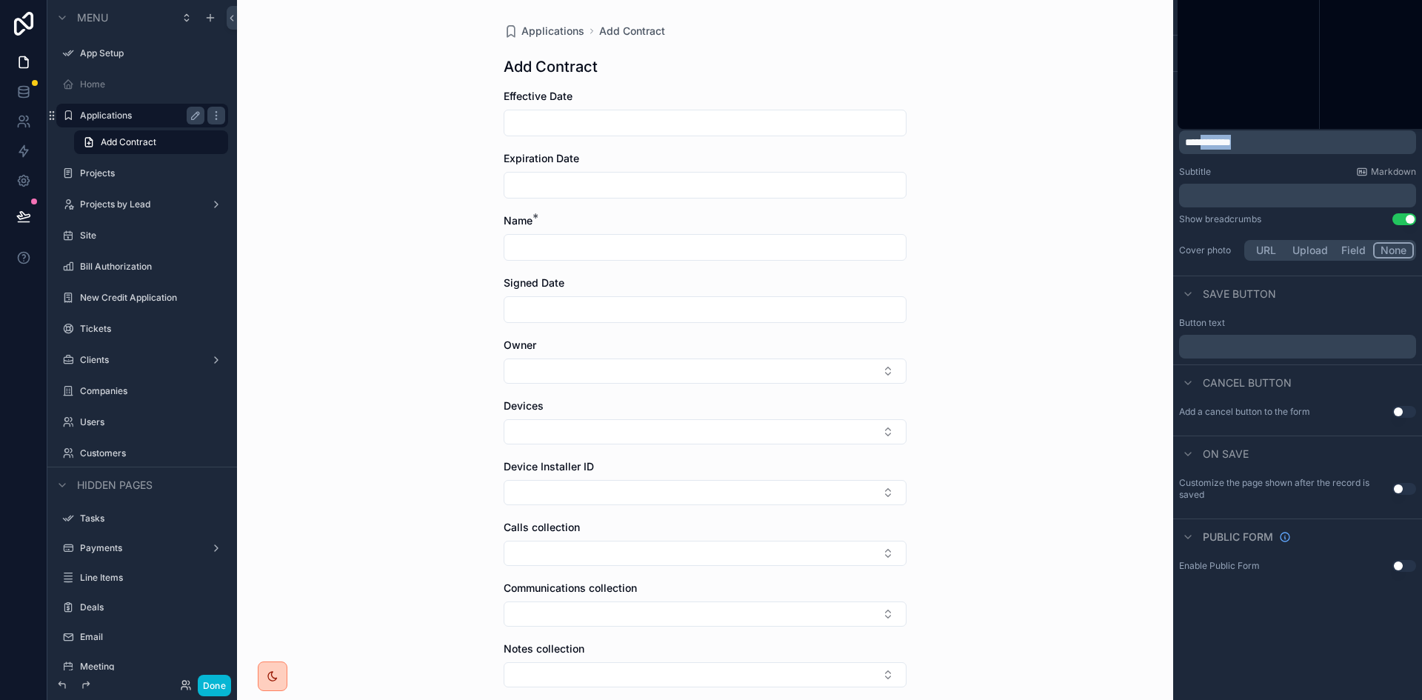
click at [1223, 142] on span "**********" at bounding box center [1208, 142] width 46 height 10
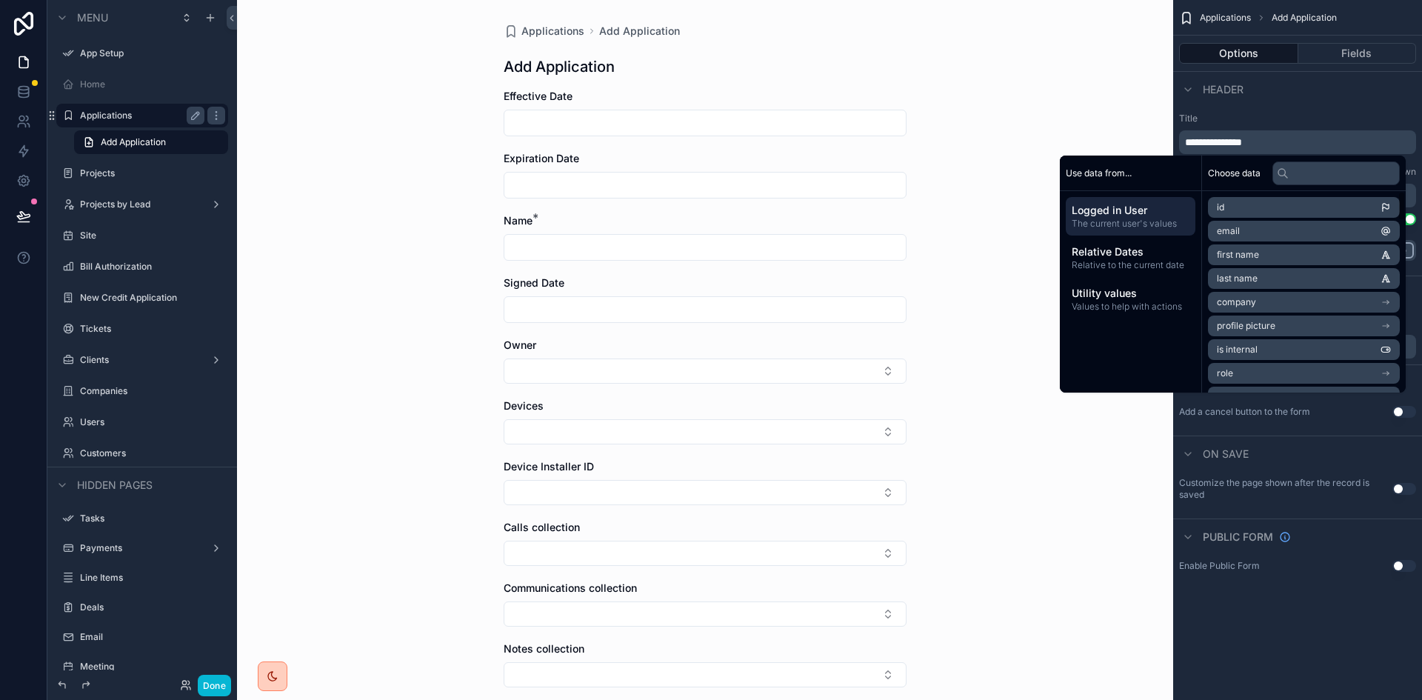
click at [1197, 144] on span "**********" at bounding box center [1213, 142] width 57 height 10
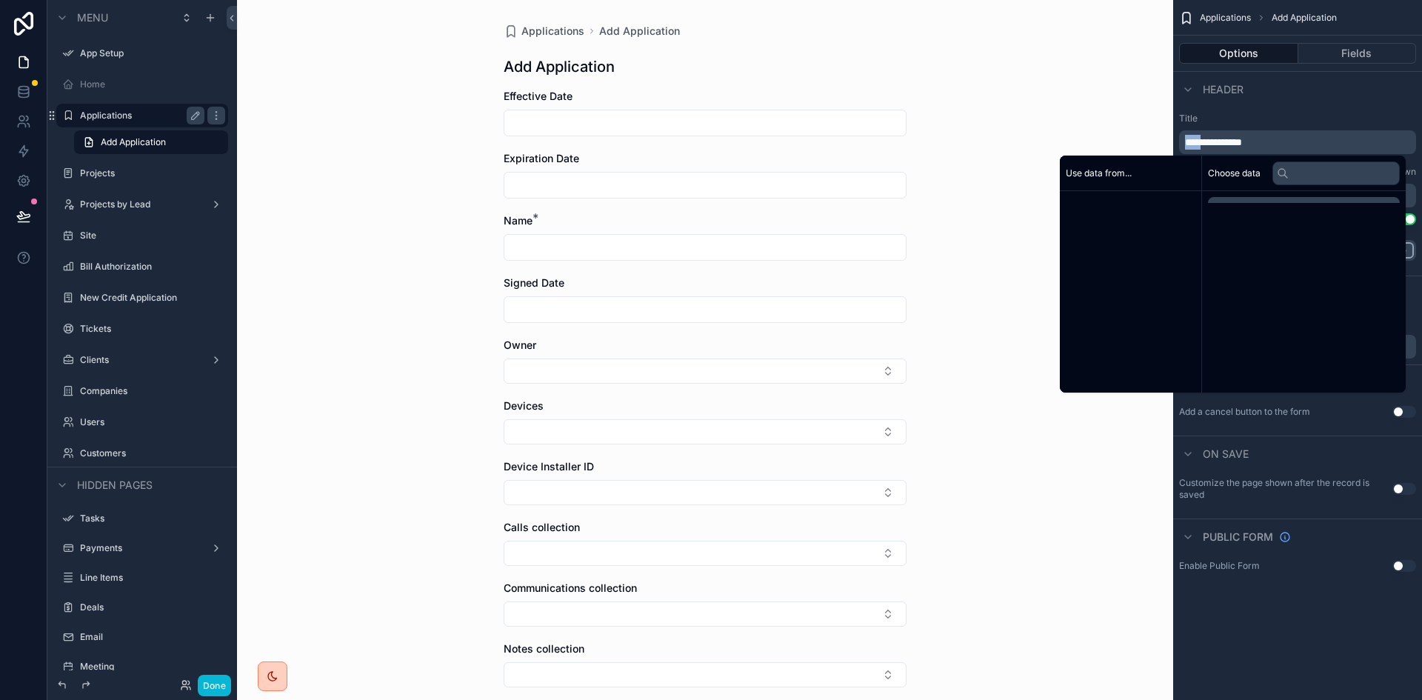
click at [1197, 144] on span "**********" at bounding box center [1213, 142] width 57 height 10
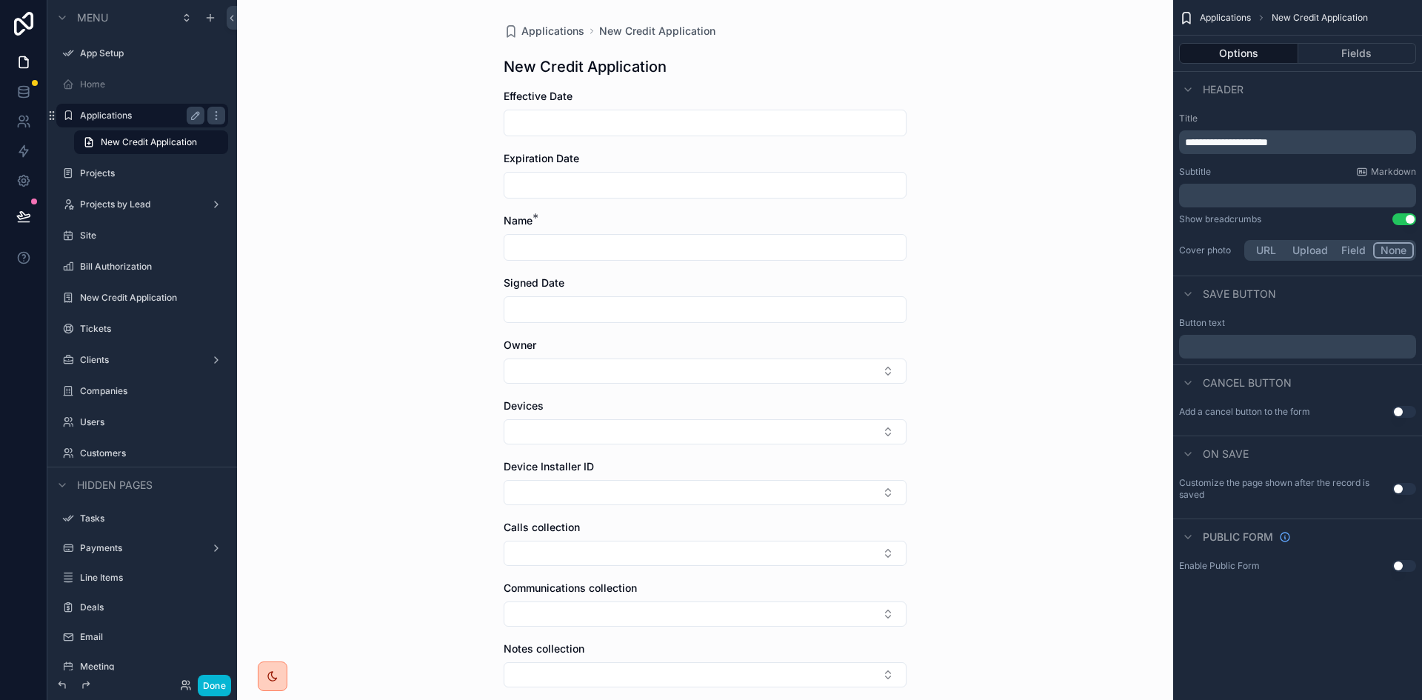
click at [1300, 101] on div "Header" at bounding box center [1297, 89] width 249 height 36
click at [538, 26] on span "Applications" at bounding box center [552, 31] width 63 height 15
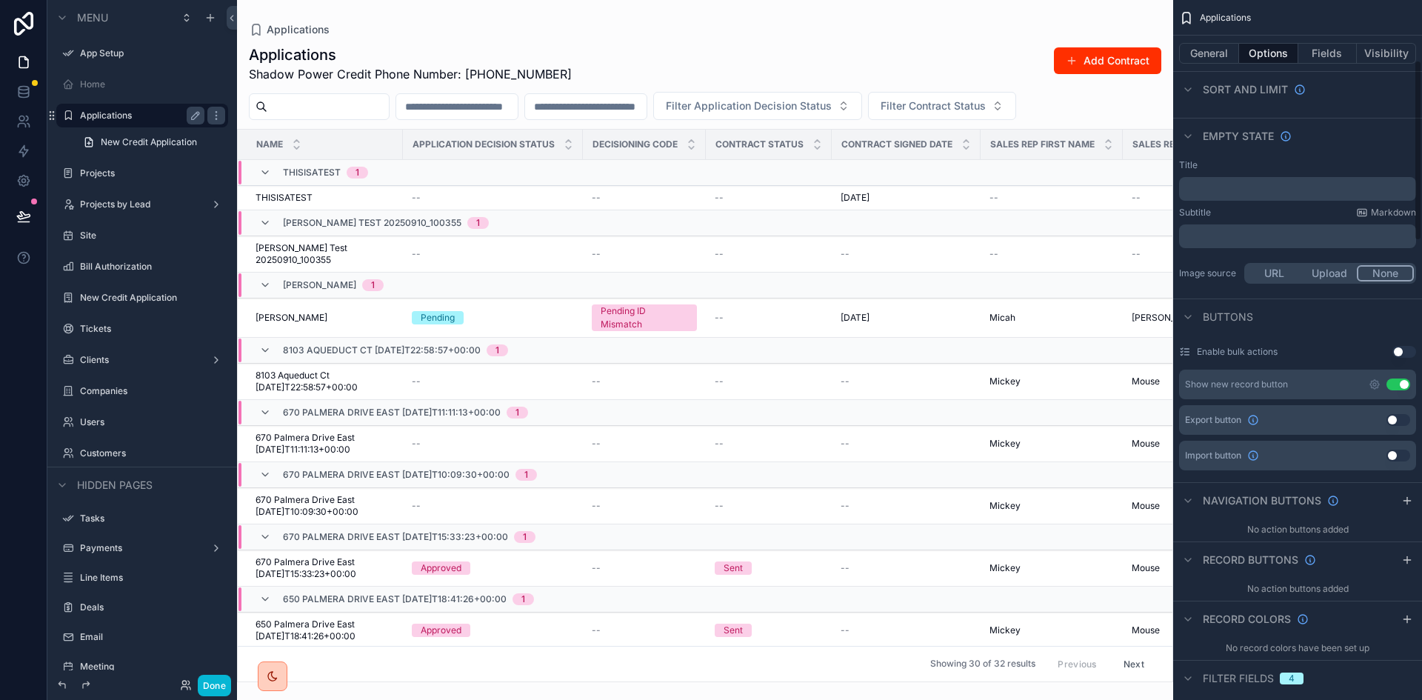
scroll to position [296, 0]
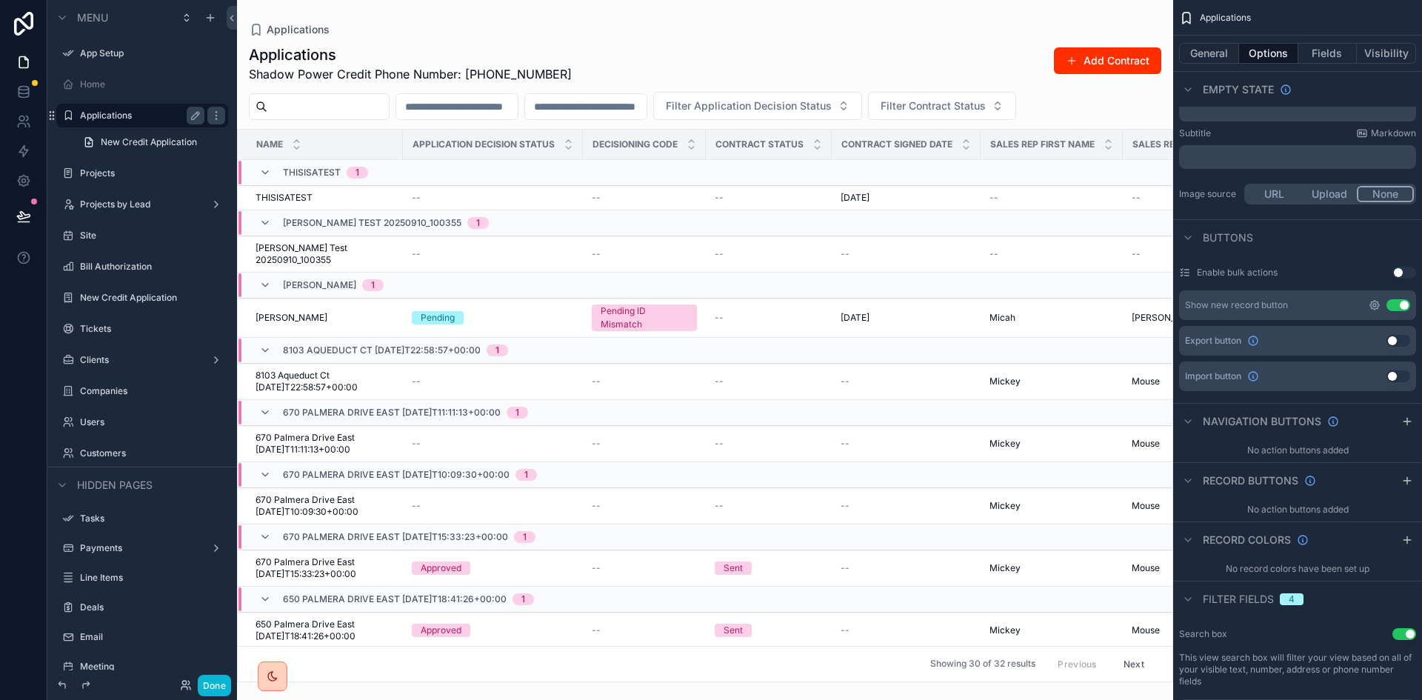
click at [1378, 304] on icon "scrollable content" at bounding box center [1374, 305] width 12 height 12
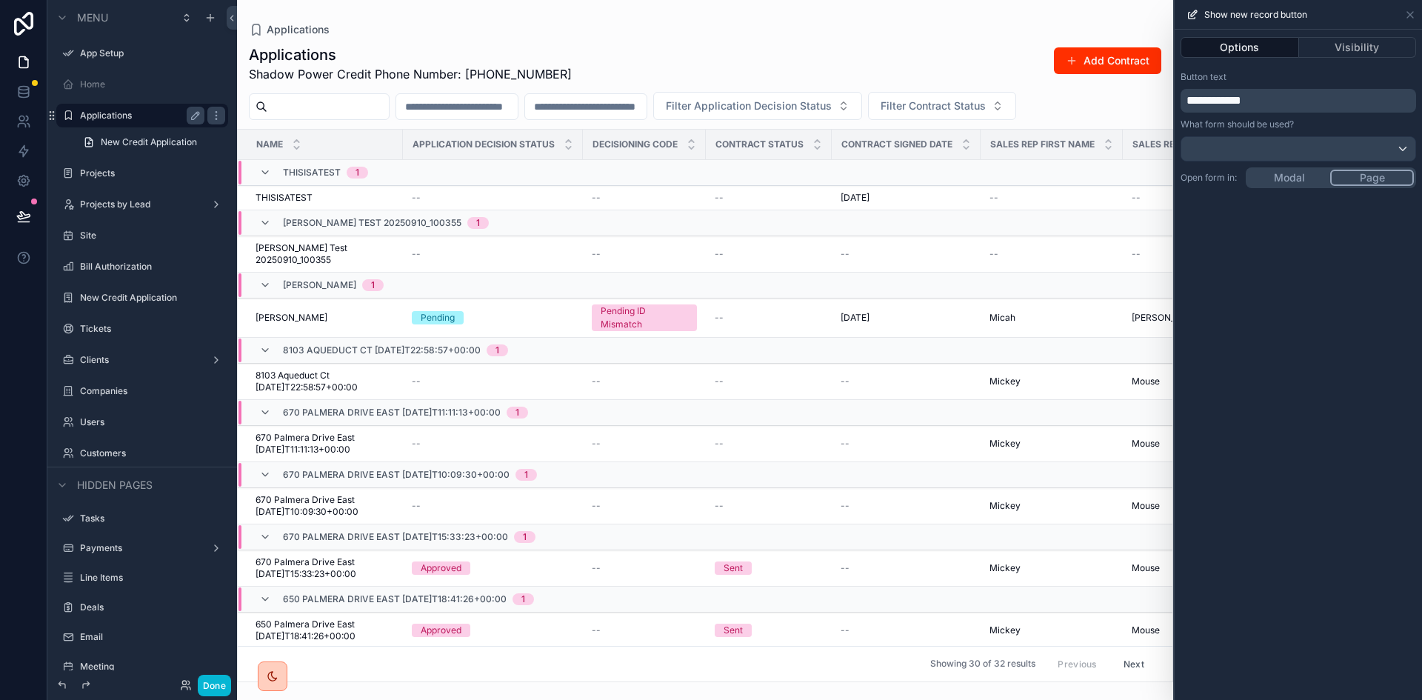
click at [1236, 101] on span "**********" at bounding box center [1213, 100] width 55 height 11
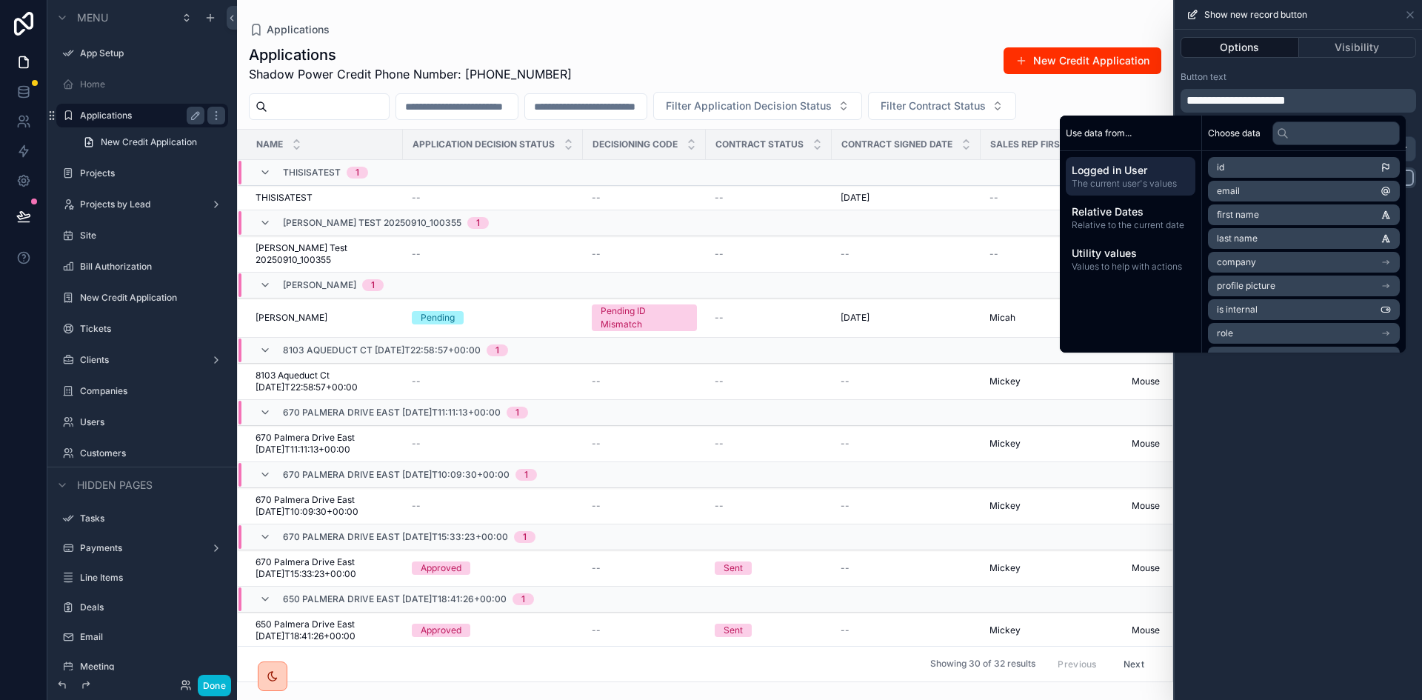
click at [1326, 524] on div "**********" at bounding box center [1297, 365] width 247 height 670
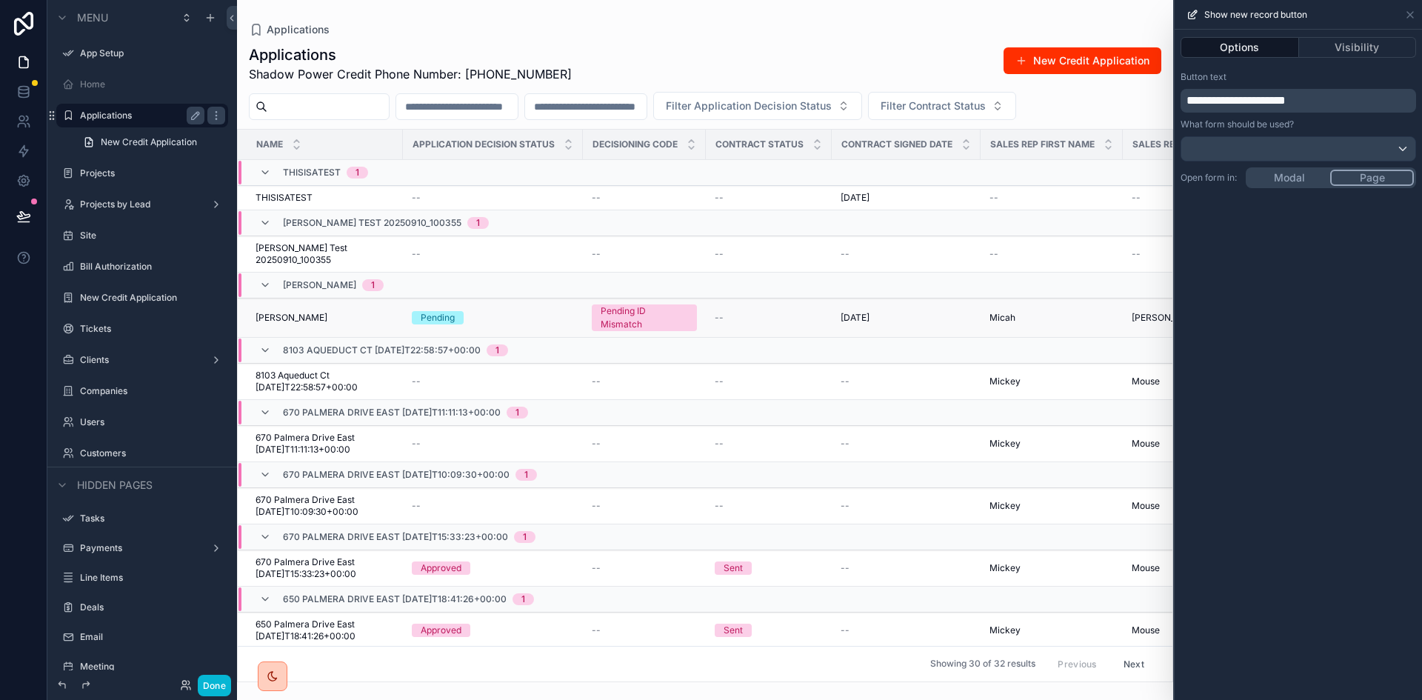
click at [293, 312] on span "[PERSON_NAME]" at bounding box center [291, 318] width 72 height 12
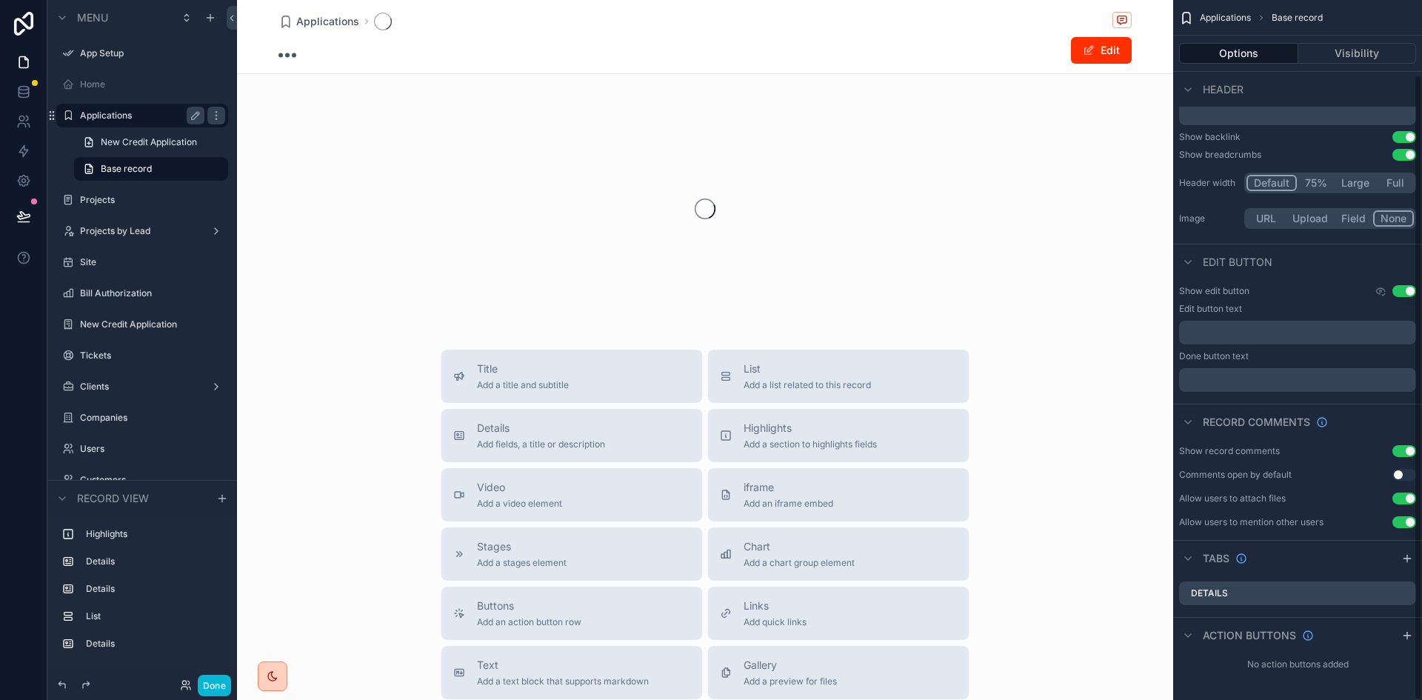
scroll to position [84, 0]
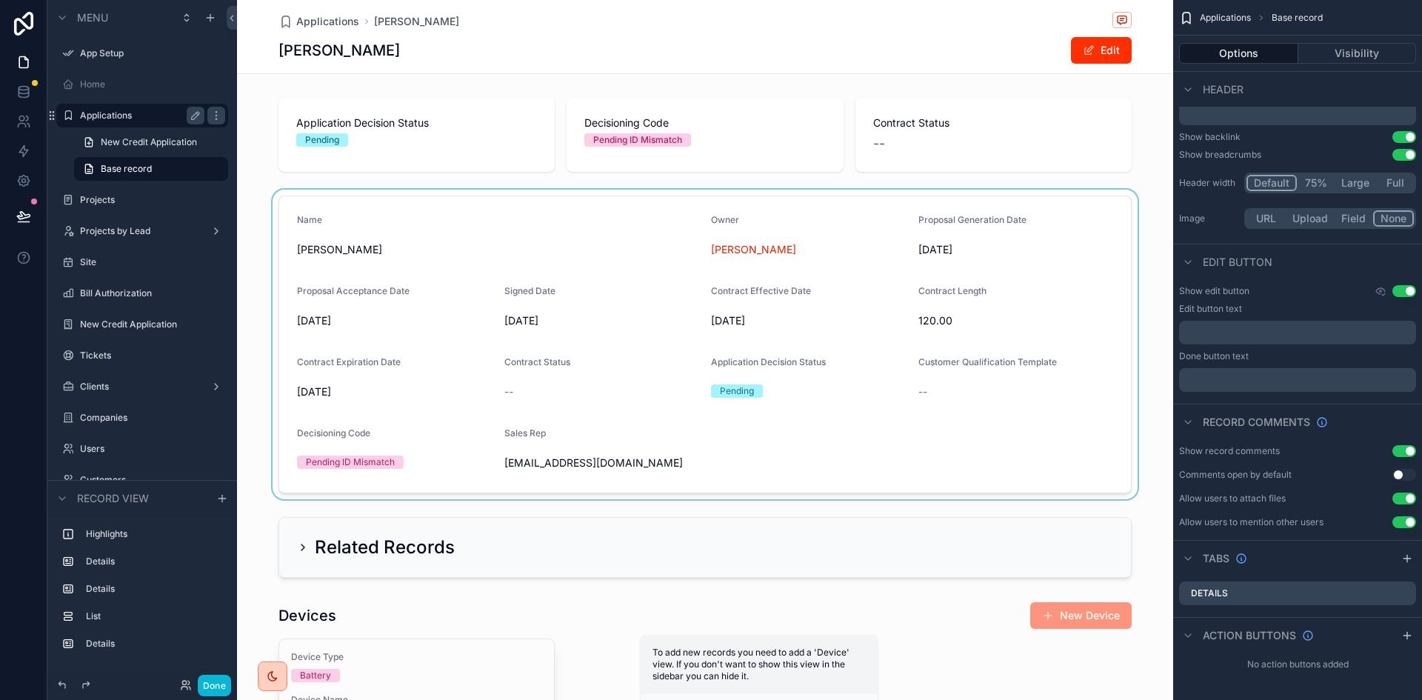
click at [606, 455] on div "scrollable content" at bounding box center [705, 345] width 936 height 310
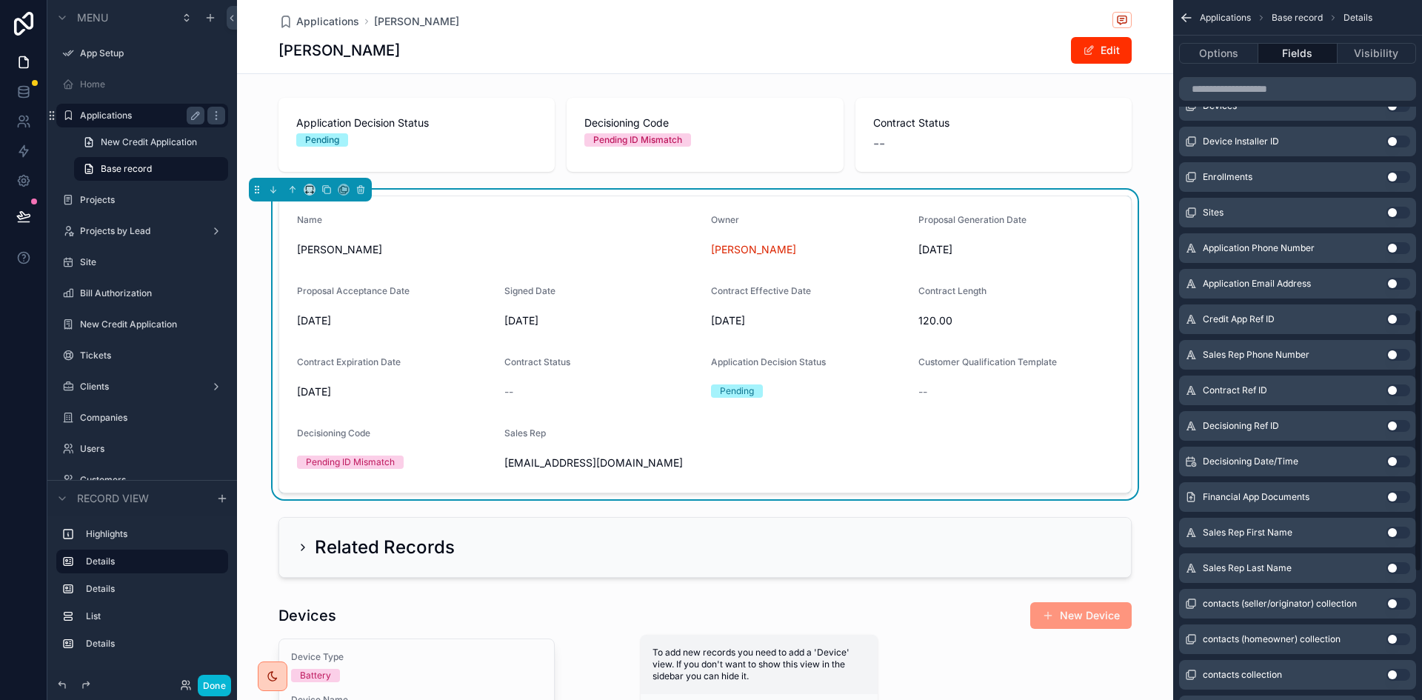
scroll to position [889, 0]
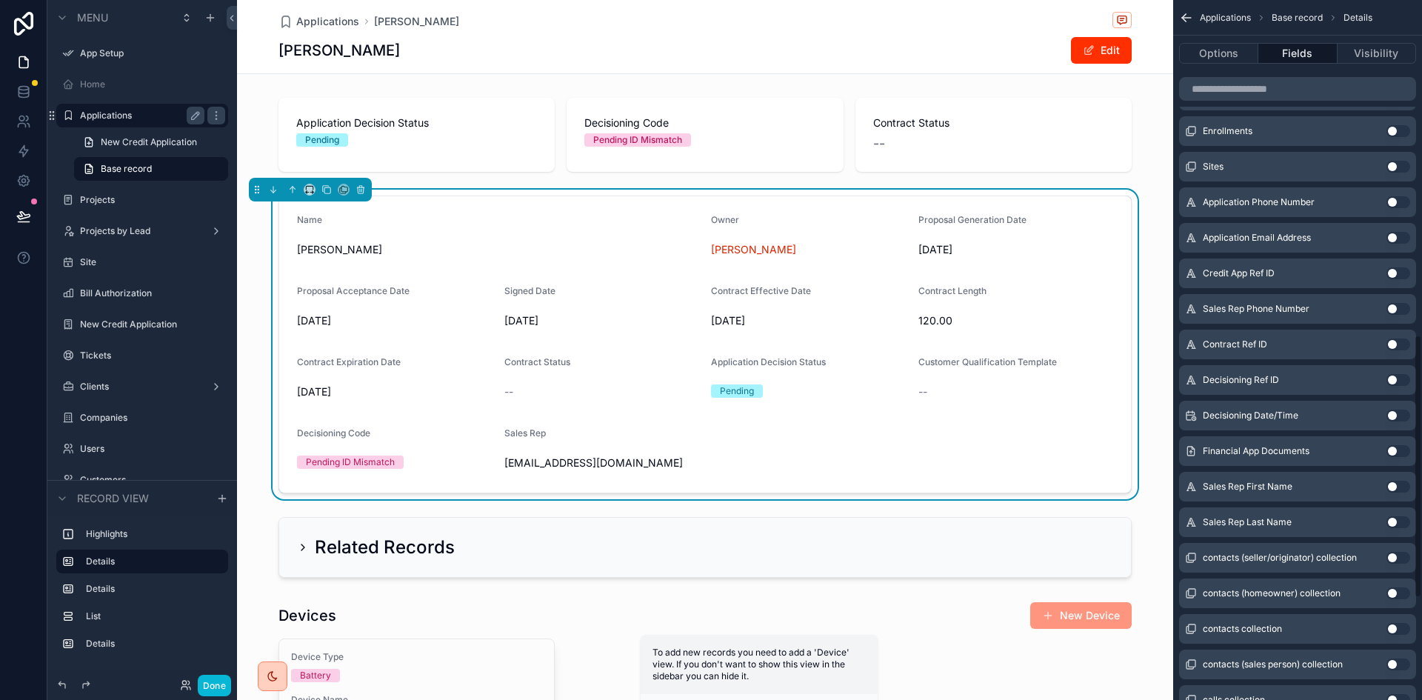
click at [1398, 486] on button "Use setting" at bounding box center [1398, 487] width 24 height 12
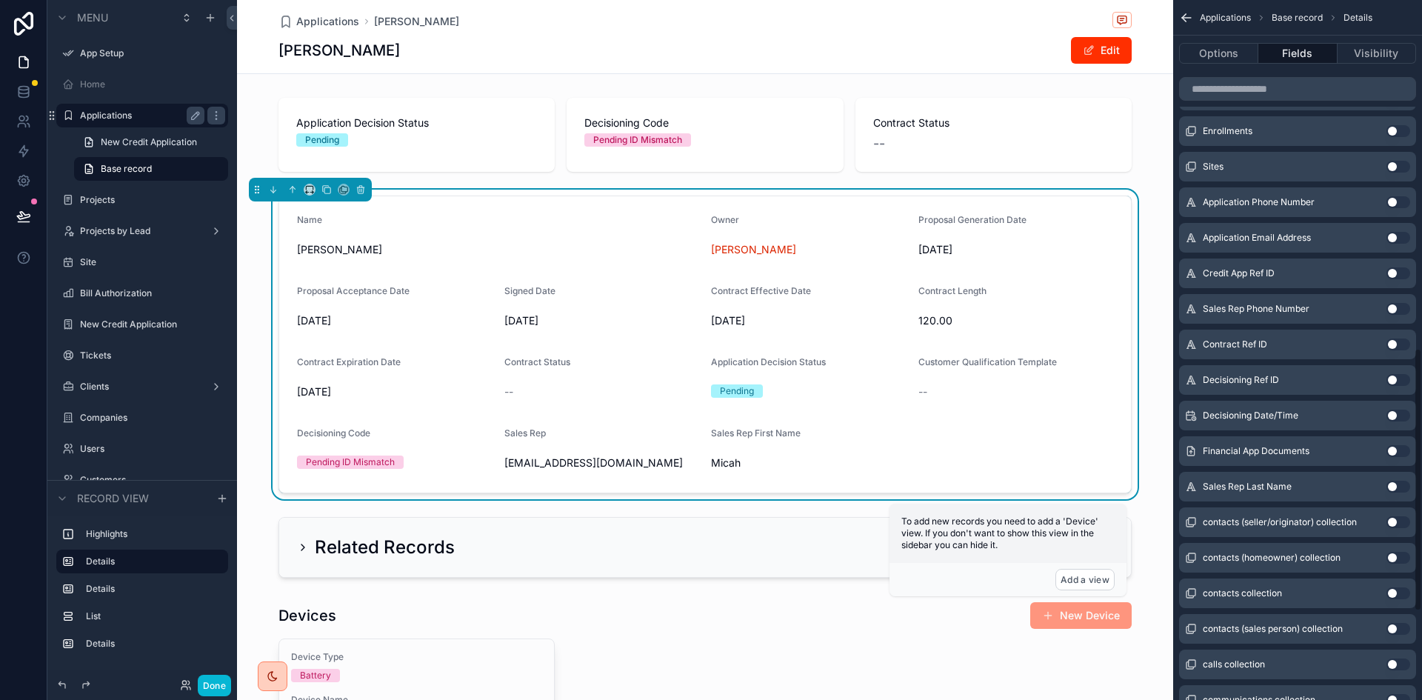
click at [1398, 491] on button "Use setting" at bounding box center [1398, 487] width 24 height 12
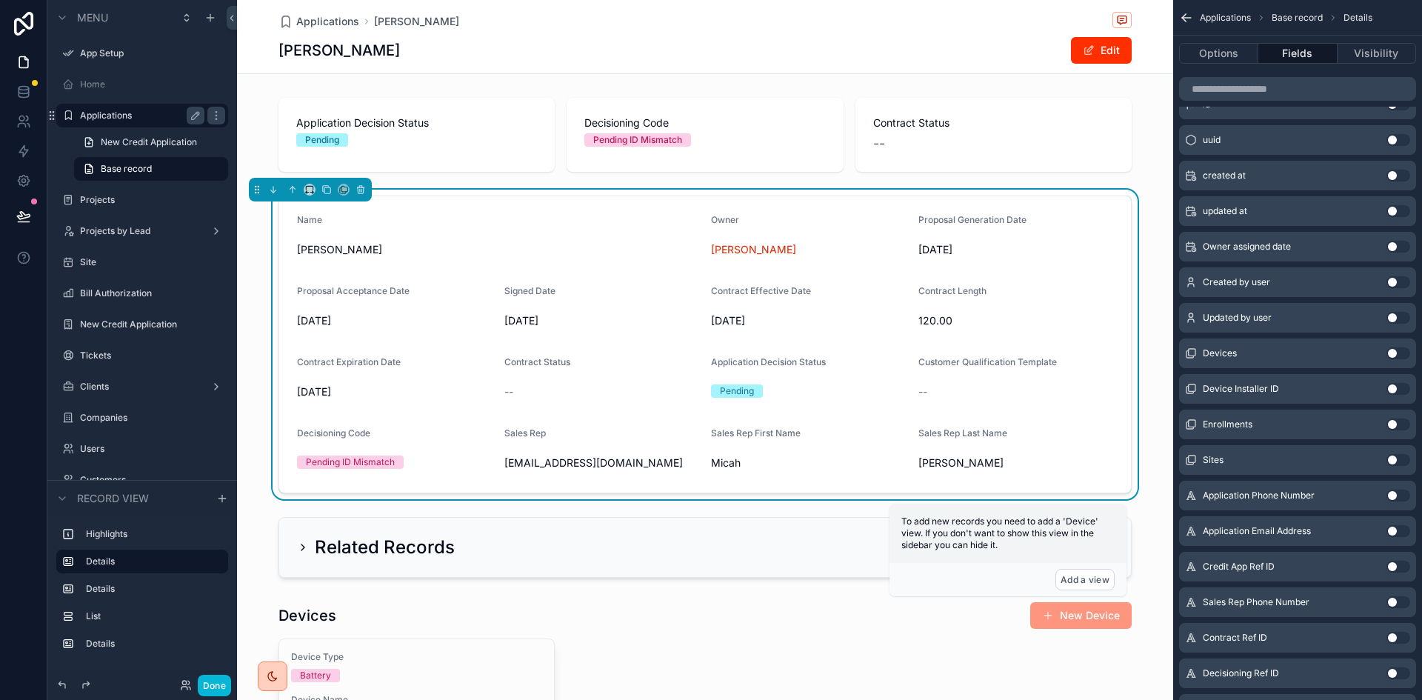
scroll to position [741, 0]
